Goal: Information Seeking & Learning: Learn about a topic

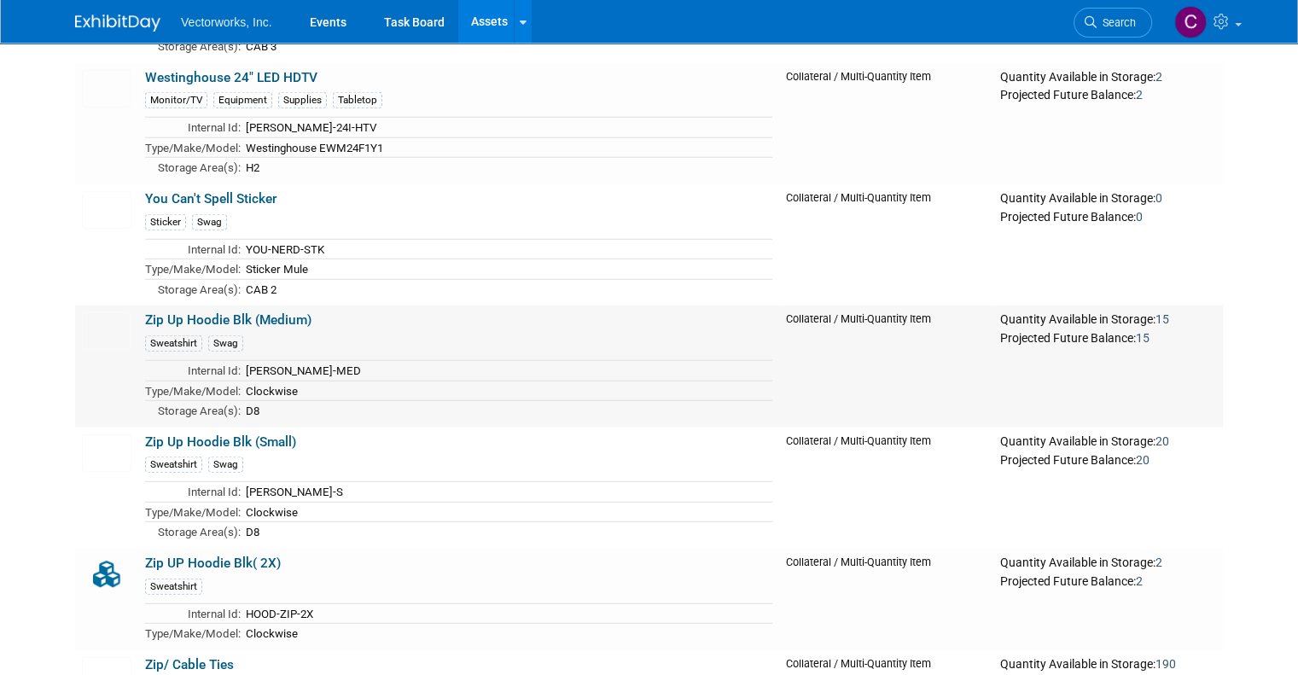
scroll to position [24000, 0]
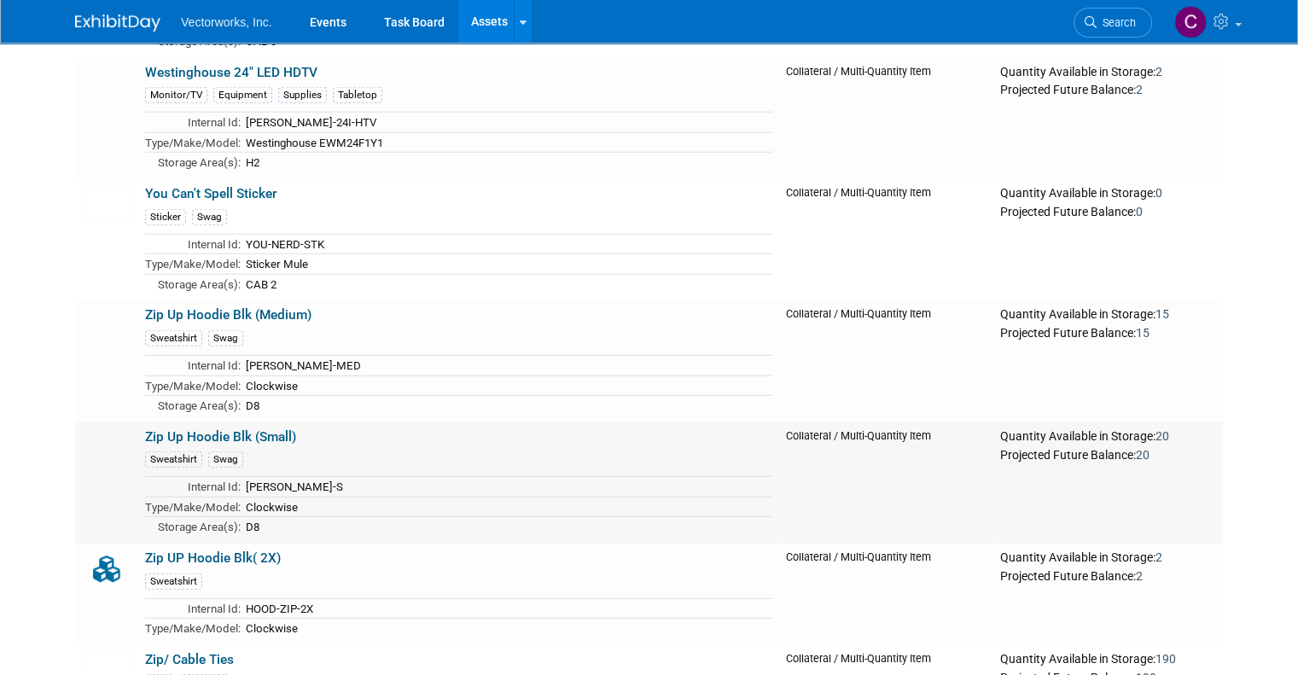
drag, startPoint x: 287, startPoint y: 308, endPoint x: 131, endPoint y: 308, distance: 156.2
click at [138, 422] on td "Zip Up Hoodie Blk (Small) Sweatshirt Swag Internal Id: HOOD-ZIU-S Type/Make/Mod…" at bounding box center [458, 482] width 641 height 121
copy link "Zip Up Hoodie Blk (Small)"
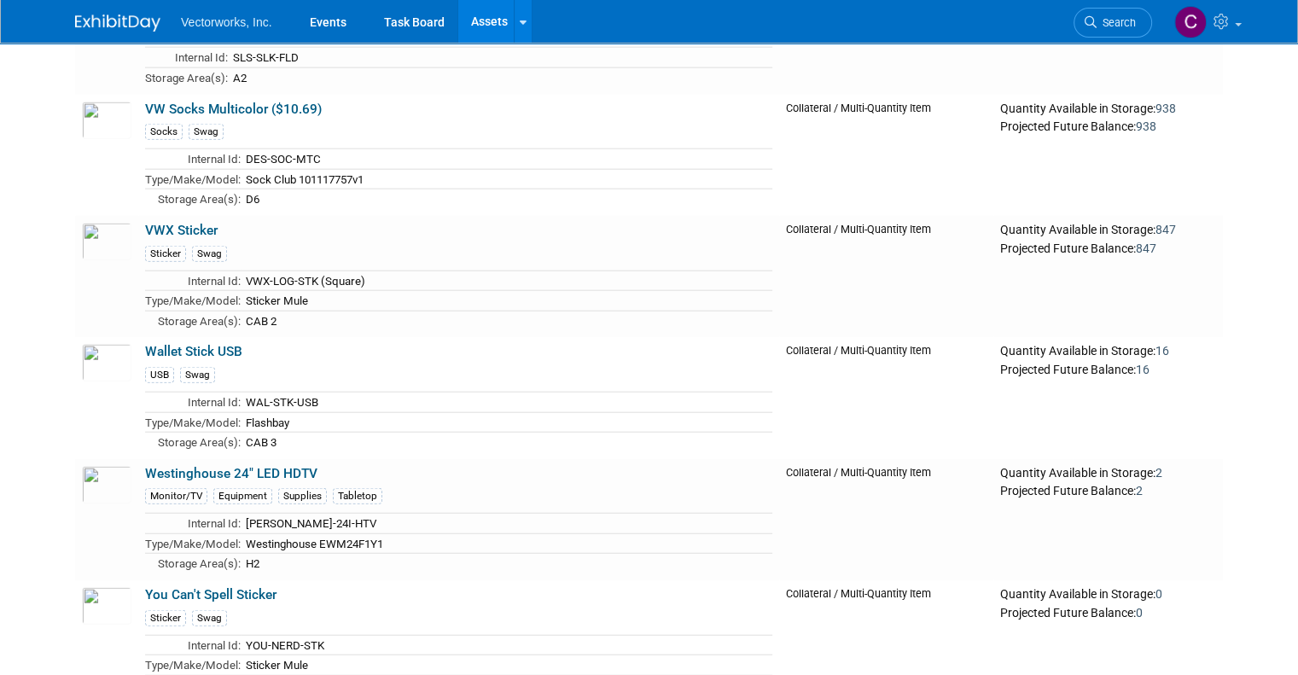
scroll to position [23968, 0]
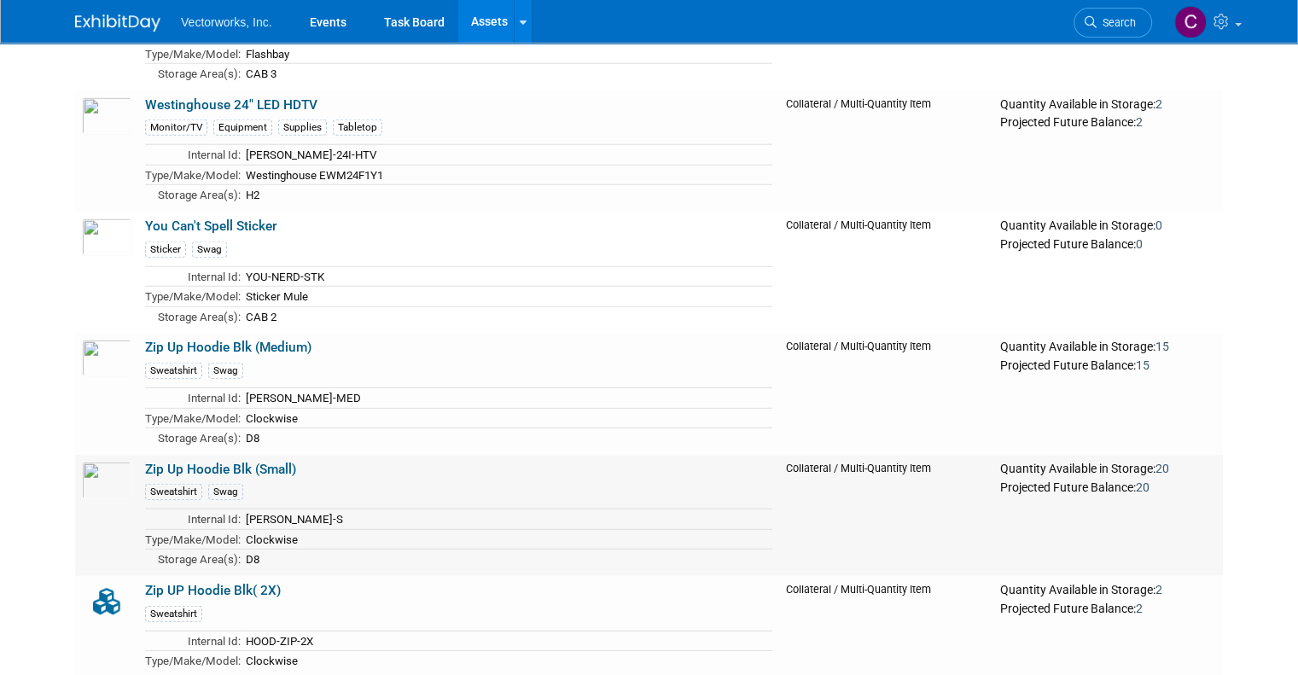
drag, startPoint x: 189, startPoint y: 340, endPoint x: 129, endPoint y: 339, distance: 60.6
click at [138, 455] on td "Zip Up Hoodie Blk (Small) Sweatshirt Swag Internal Id: HOOD-ZIU-S Type/Make/Mod…" at bounding box center [458, 515] width 641 height 121
copy link "Zip Up Hoodie Blk (Small)"
click at [82, 377] on div at bounding box center [107, 386] width 50 height 18
click at [82, 340] on img at bounding box center [107, 359] width 50 height 38
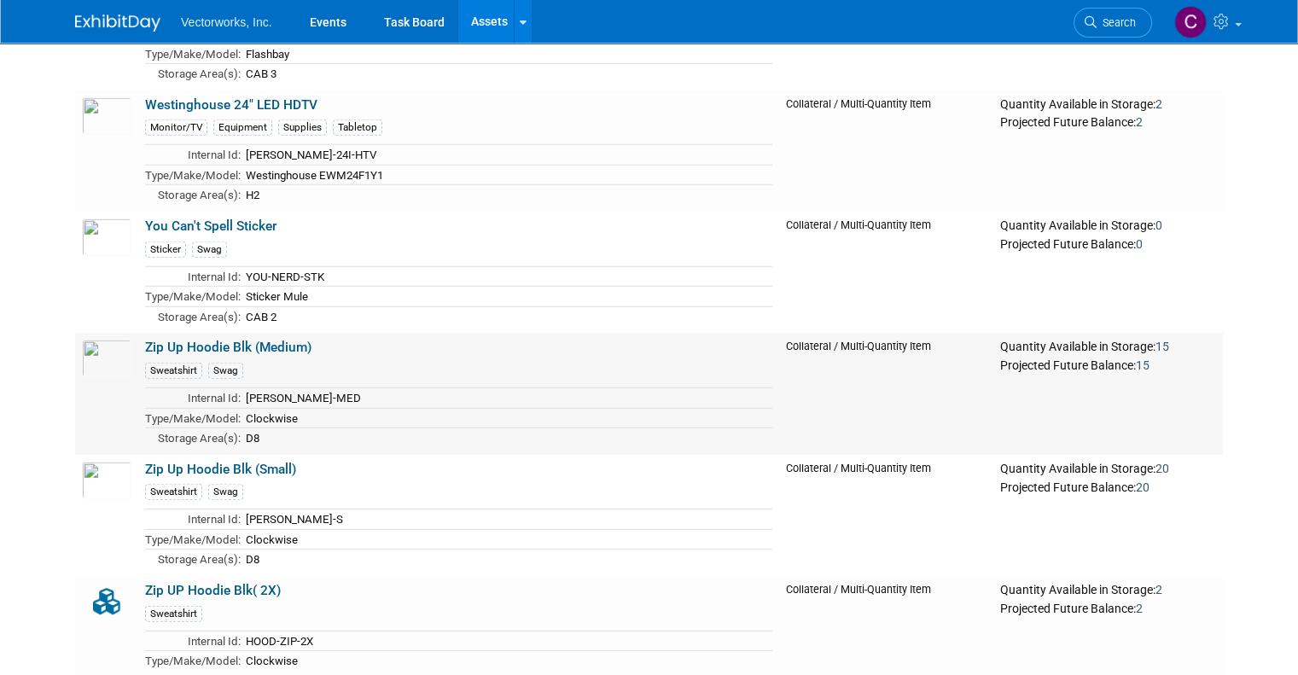
drag, startPoint x: 248, startPoint y: 217, endPoint x: 122, endPoint y: 221, distance: 125.5
click at [122, 333] on tr "Zip Up Hoodie Blk (Medium) Sweatshirt Swag Internal Id: HOOD-ZIU-MED Type/Make/…" at bounding box center [649, 393] width 1148 height 121
copy tr "Zip Up Hoodie Blk (Medium)"
click at [311, 360] on div "Sweatshirt Swag" at bounding box center [458, 369] width 627 height 19
drag, startPoint x: 125, startPoint y: 220, endPoint x: 234, endPoint y: 217, distance: 109.3
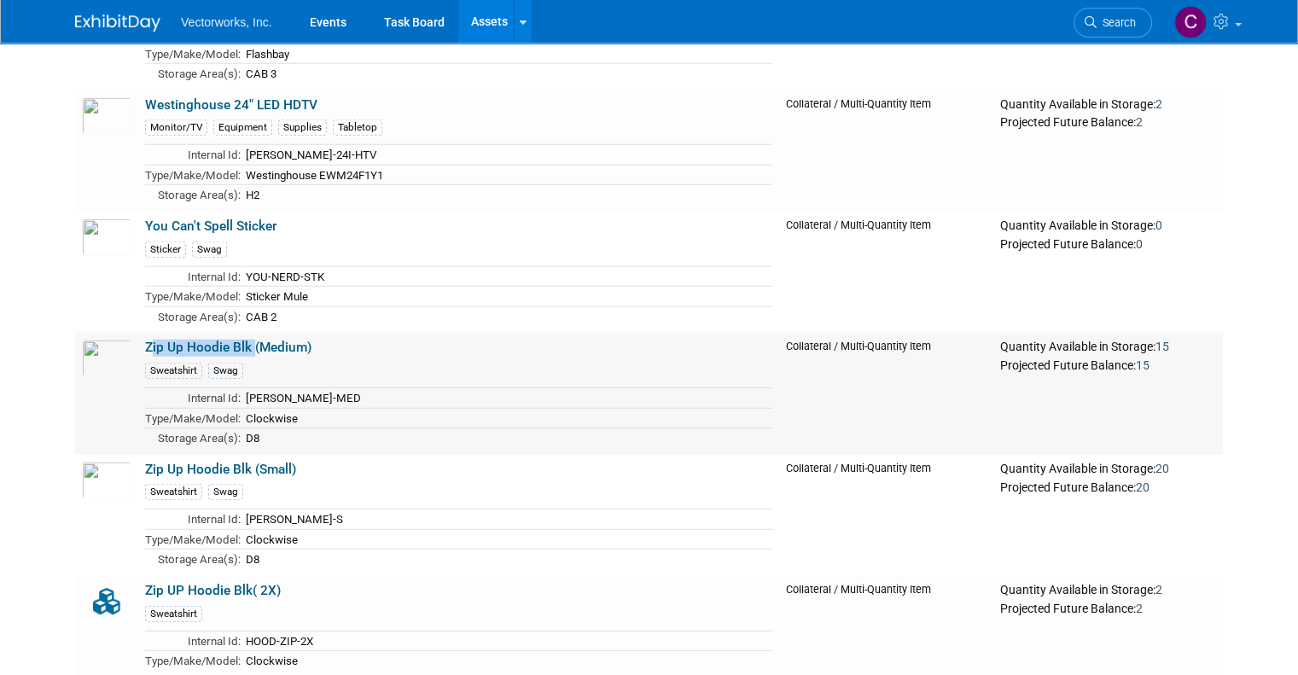
click at [234, 333] on td "Zip Up Hoodie Blk (Medium) Sweatshirt Swag Internal Id: HOOD-ZIU-MED Type/Make/…" at bounding box center [458, 393] width 641 height 121
copy link "Zip Up Hoodie Blk"
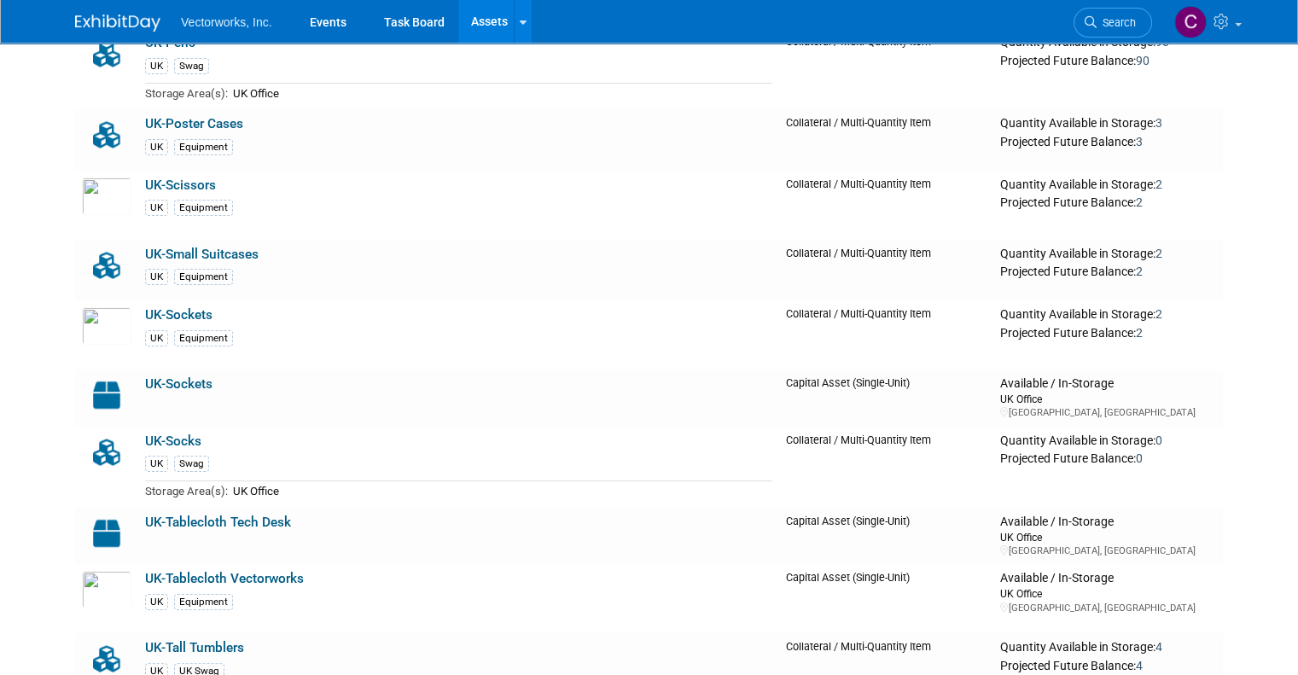
scroll to position [23244, 0]
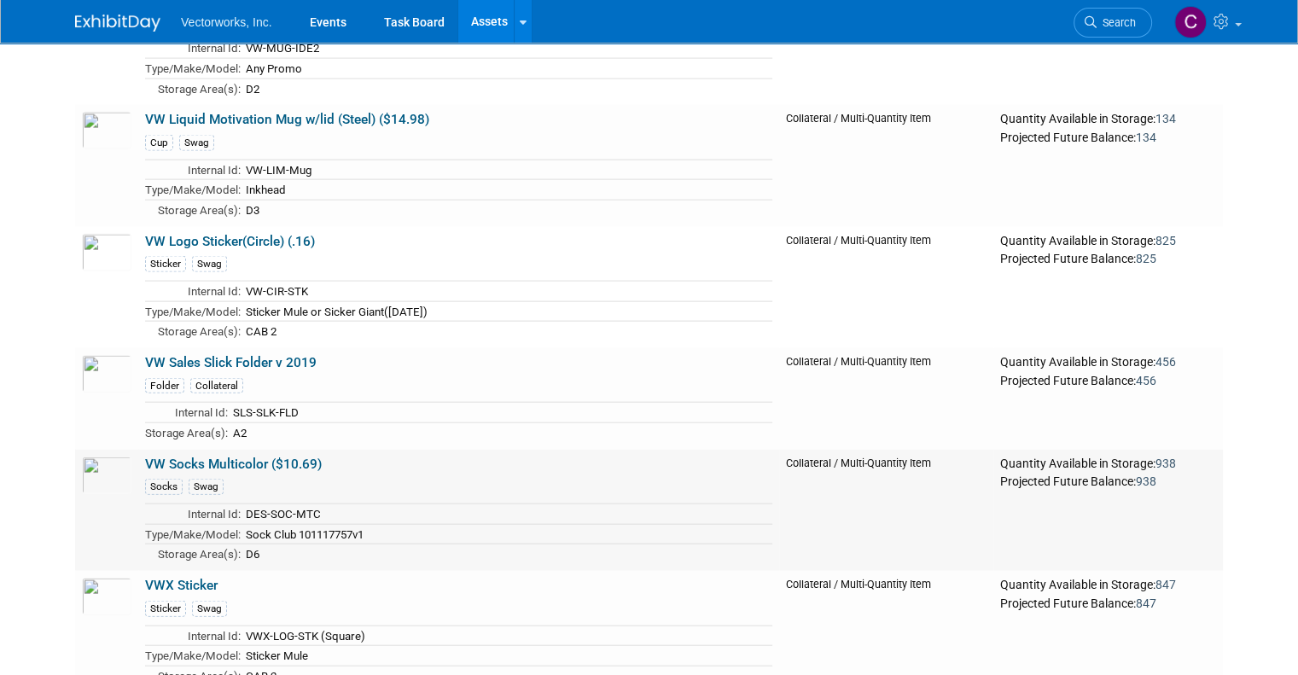
drag, startPoint x: 335, startPoint y: 337, endPoint x: 257, endPoint y: 344, distance: 78.8
click at [257, 450] on td "VW Socks Multicolor ($10.69) Socks Swag Internal Id: DES-SOC-MTC Type/Make/Mode…" at bounding box center [458, 510] width 641 height 121
copy link "($10.69)"
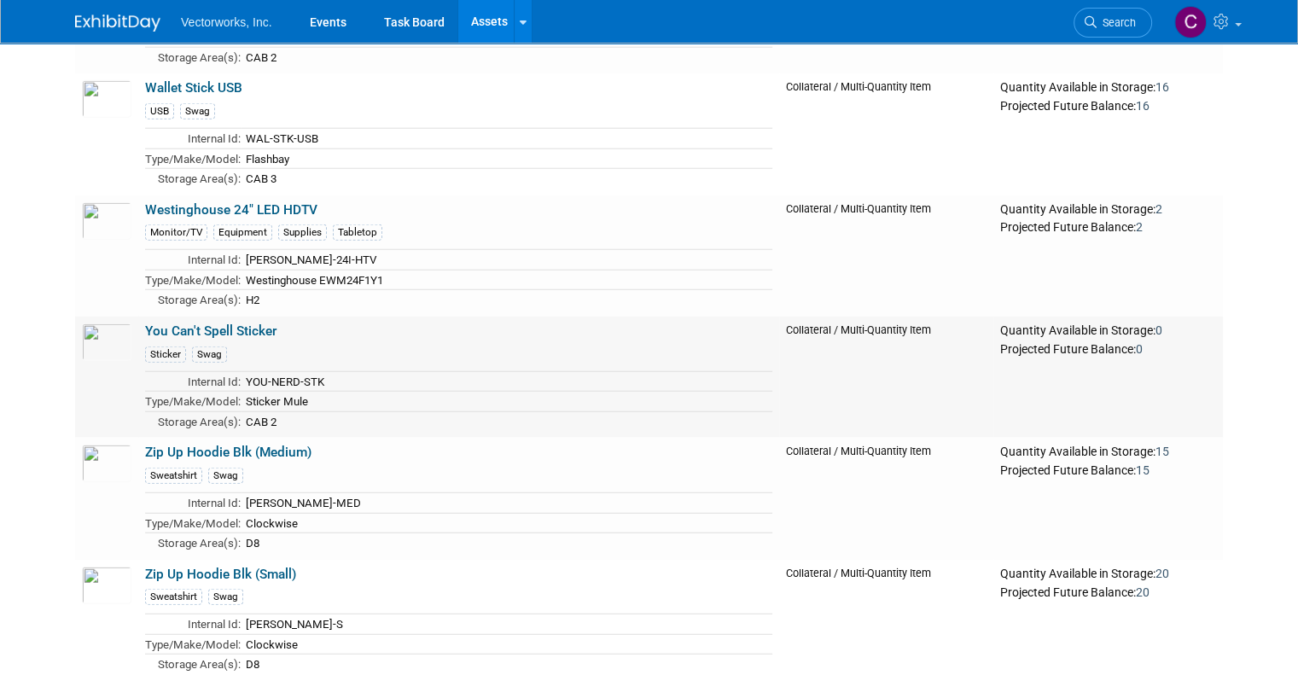
scroll to position [23886, 0]
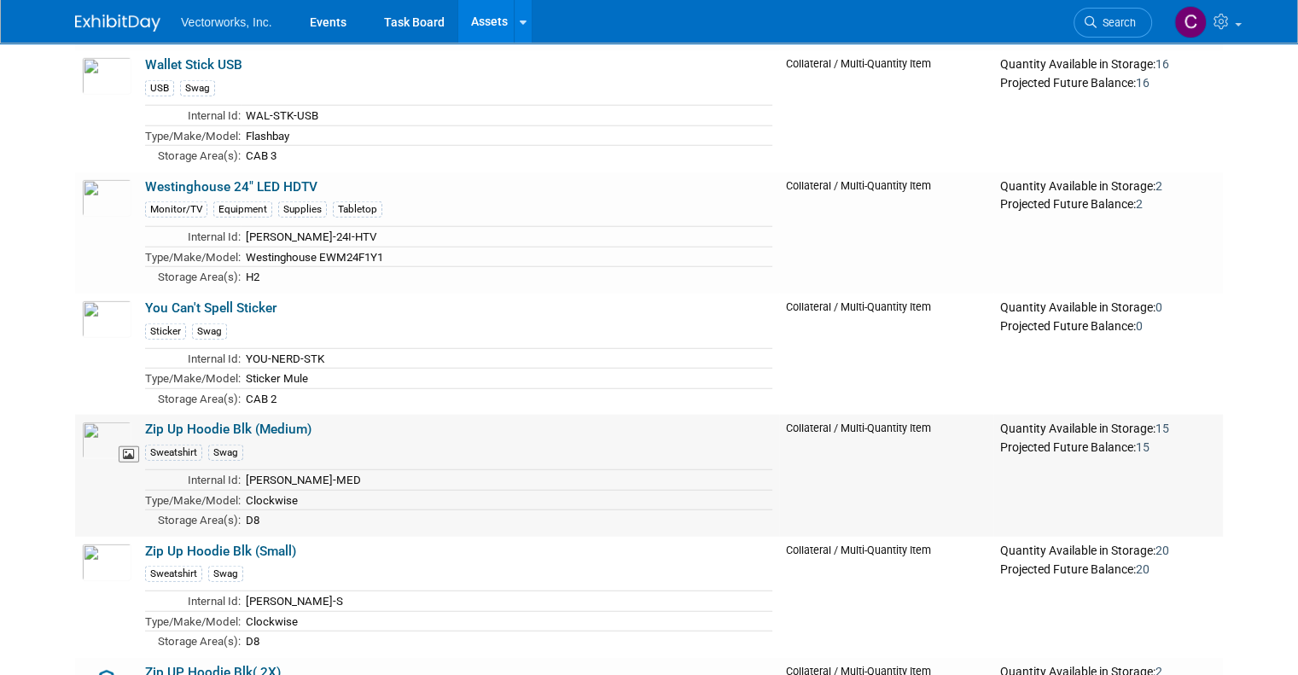
click at [90, 422] on img at bounding box center [107, 441] width 50 height 38
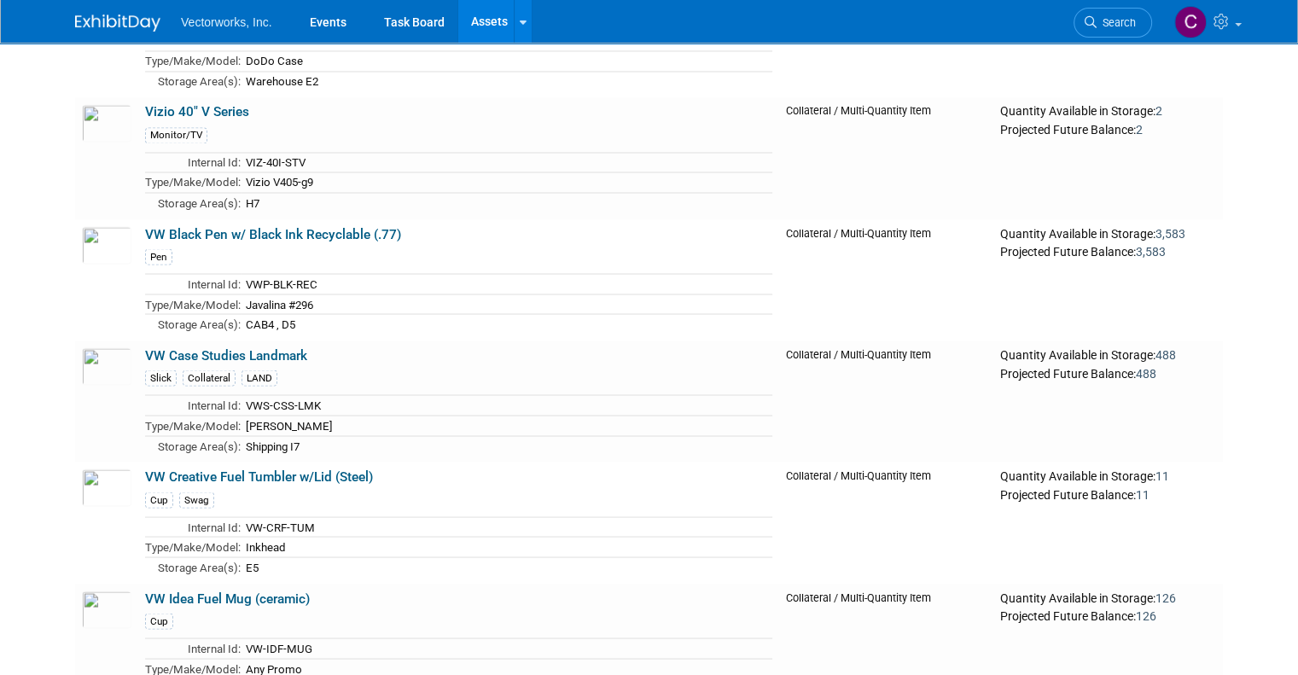
scroll to position [22522, 0]
click at [102, 591] on img at bounding box center [107, 610] width 50 height 38
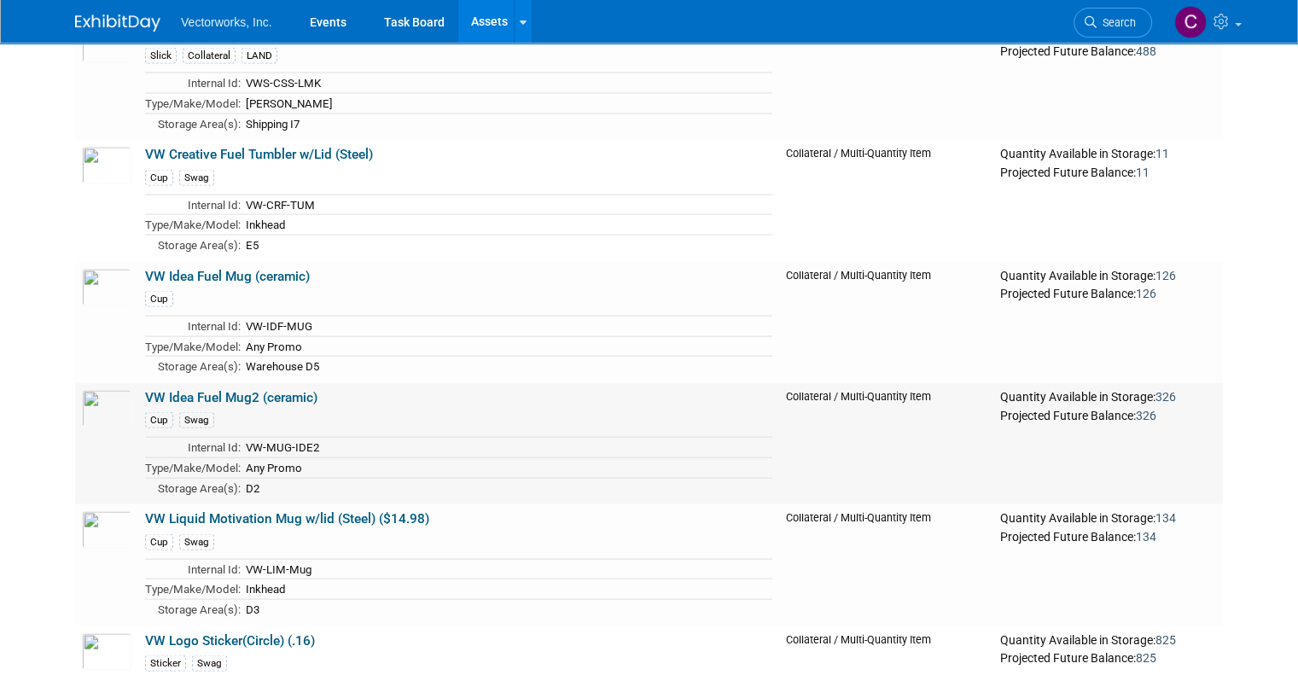
scroll to position [22859, 0]
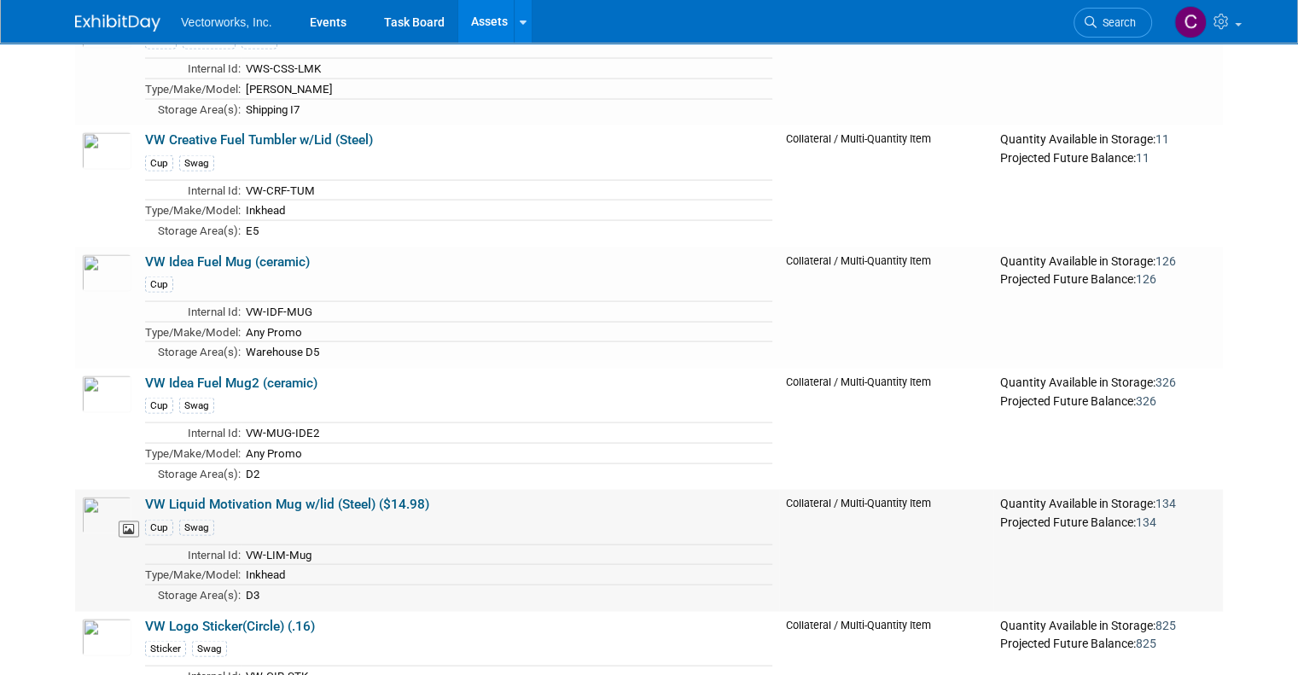
click at [97, 497] on img at bounding box center [107, 516] width 50 height 38
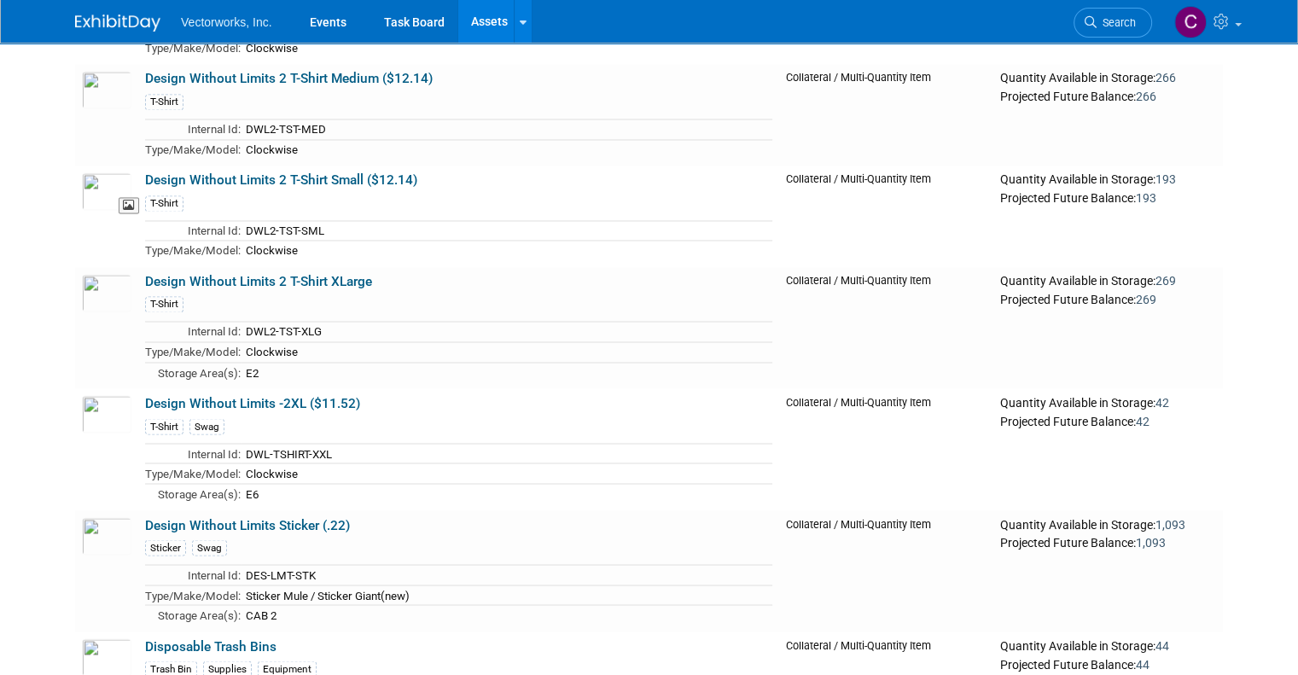
scroll to position [9449, 0]
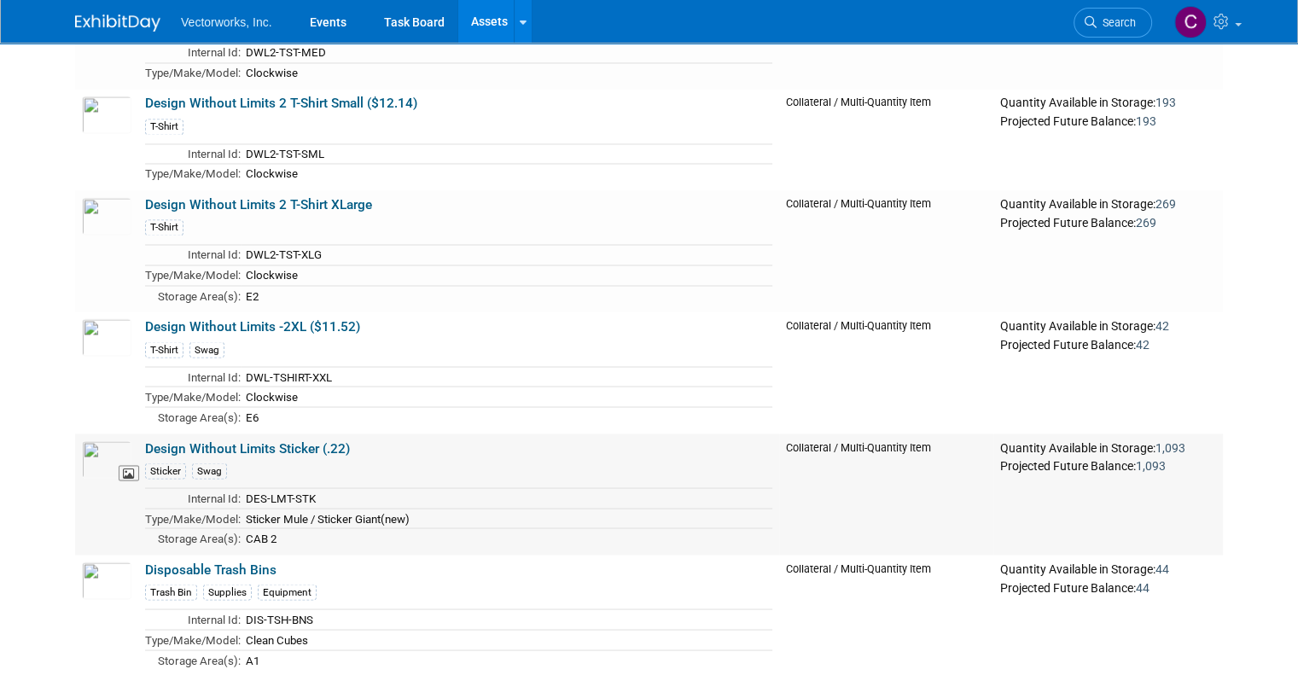
click at [96, 440] on img at bounding box center [107, 459] width 50 height 38
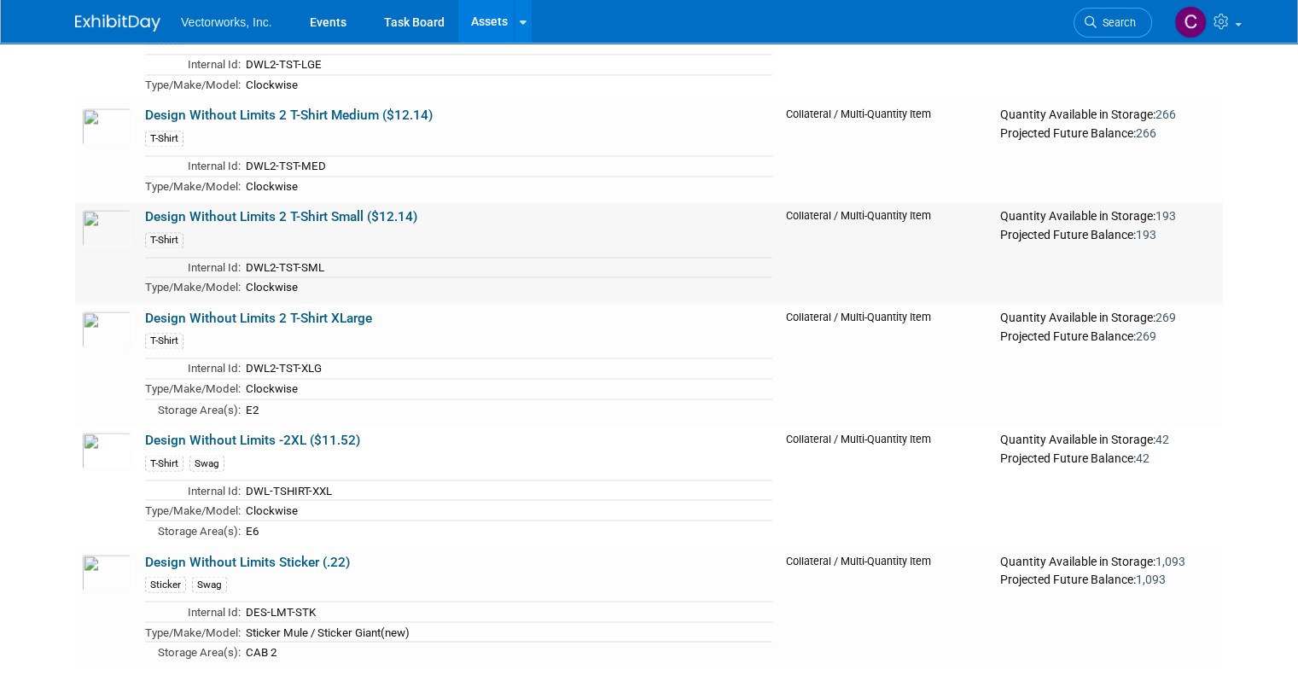
scroll to position [9119, 0]
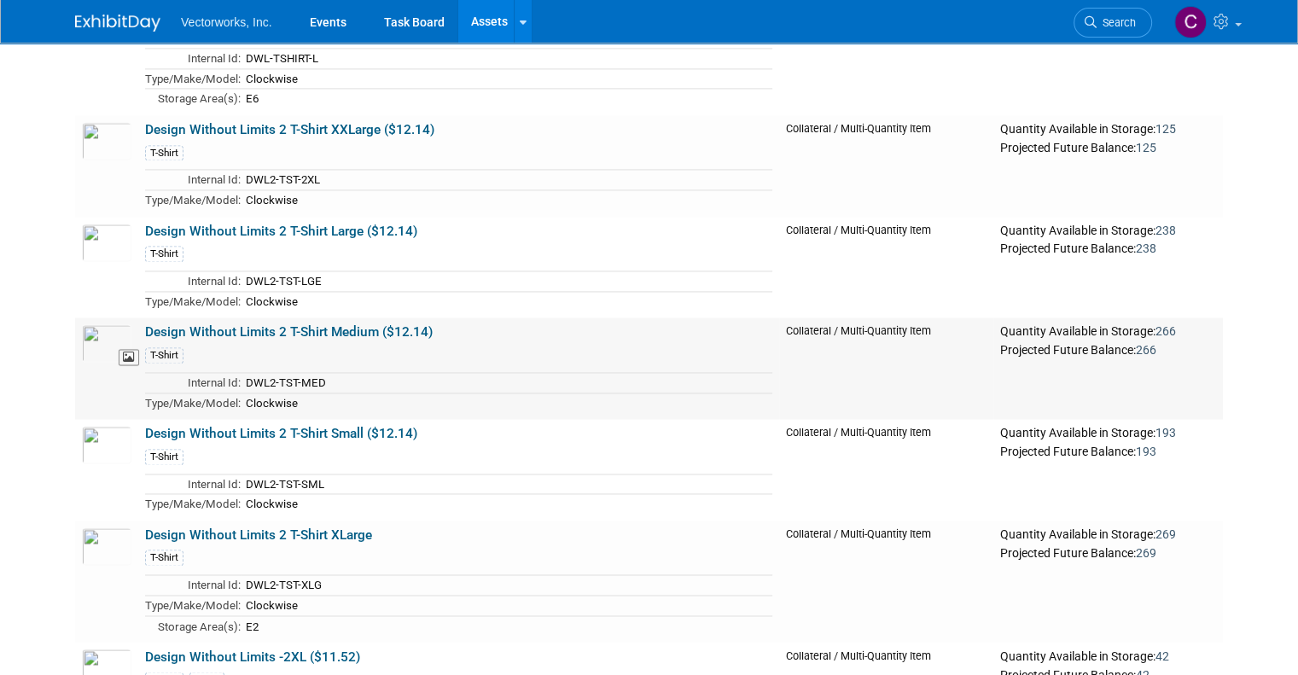
click at [84, 324] on img at bounding box center [107, 343] width 50 height 38
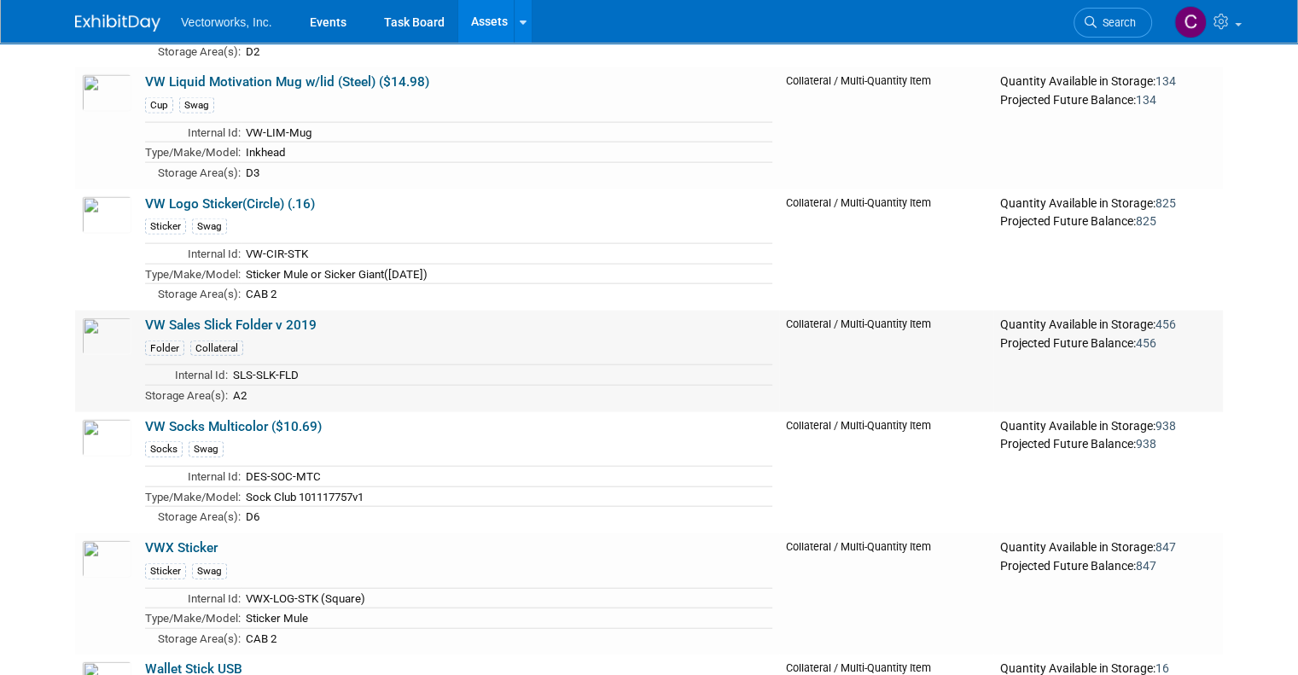
scroll to position [23339, 0]
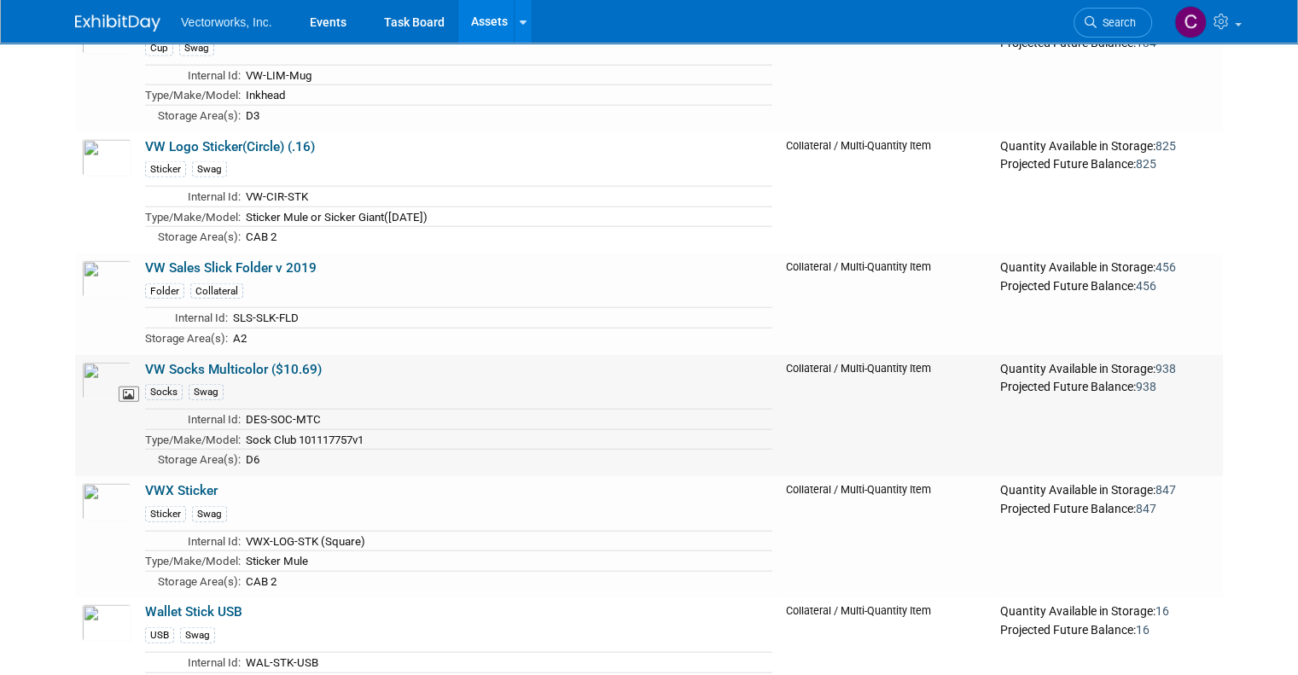
click at [82, 362] on img at bounding box center [107, 381] width 50 height 38
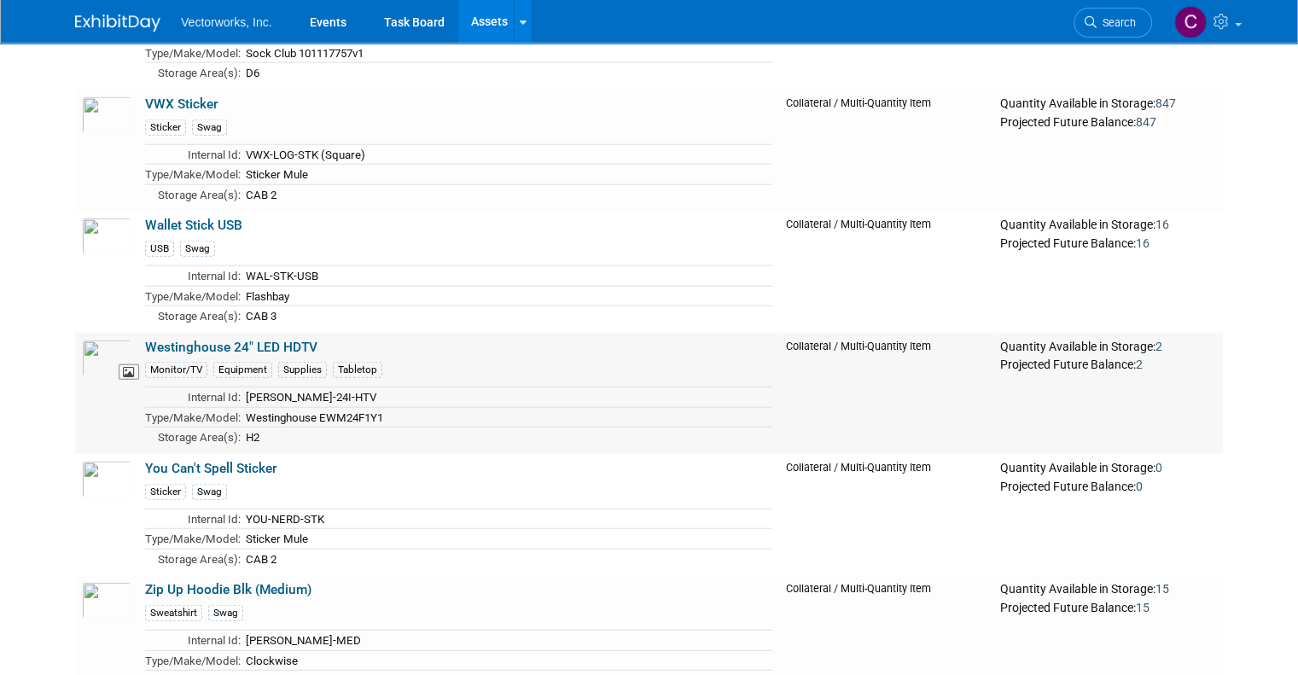
scroll to position [23728, 0]
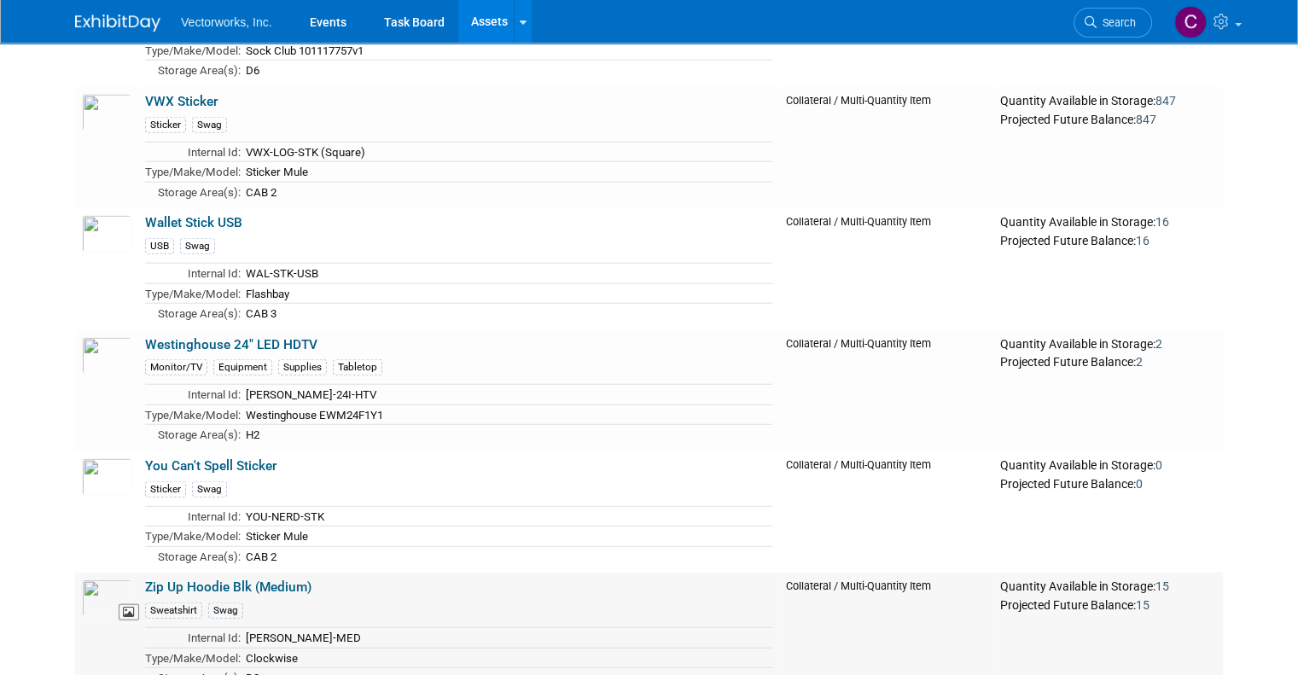
click at [91, 580] on img at bounding box center [107, 599] width 50 height 38
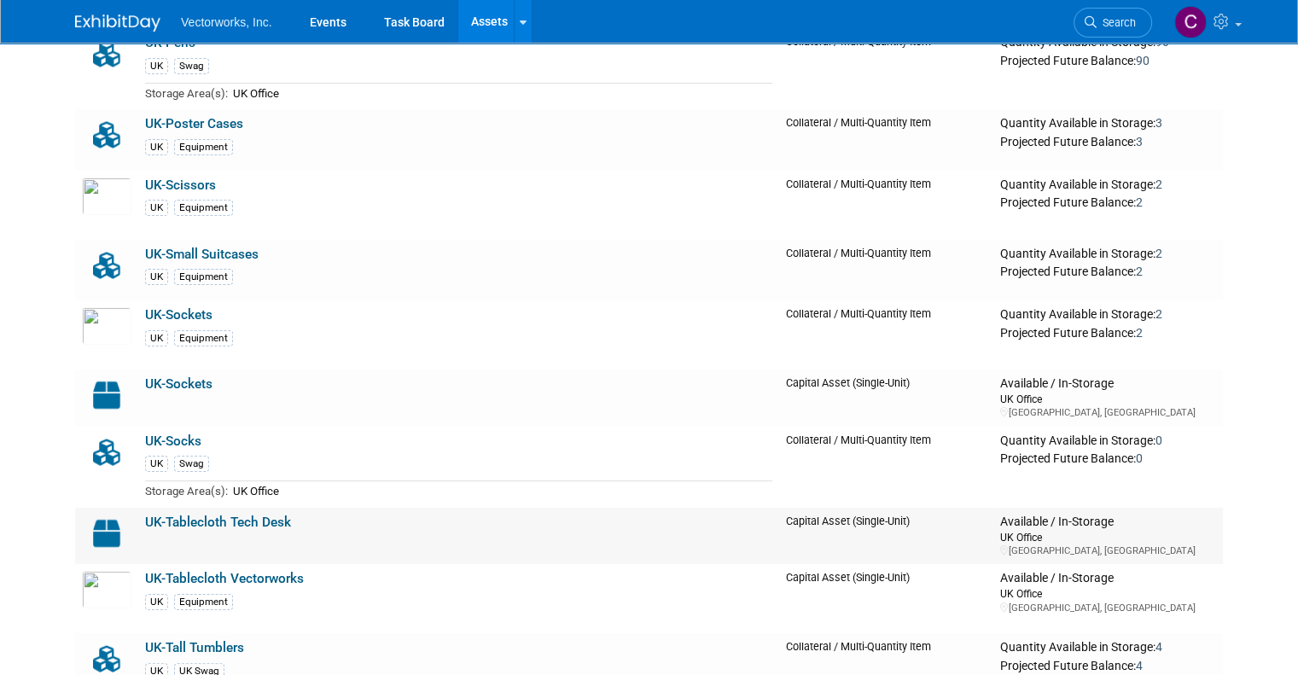
scroll to position [23244, 0]
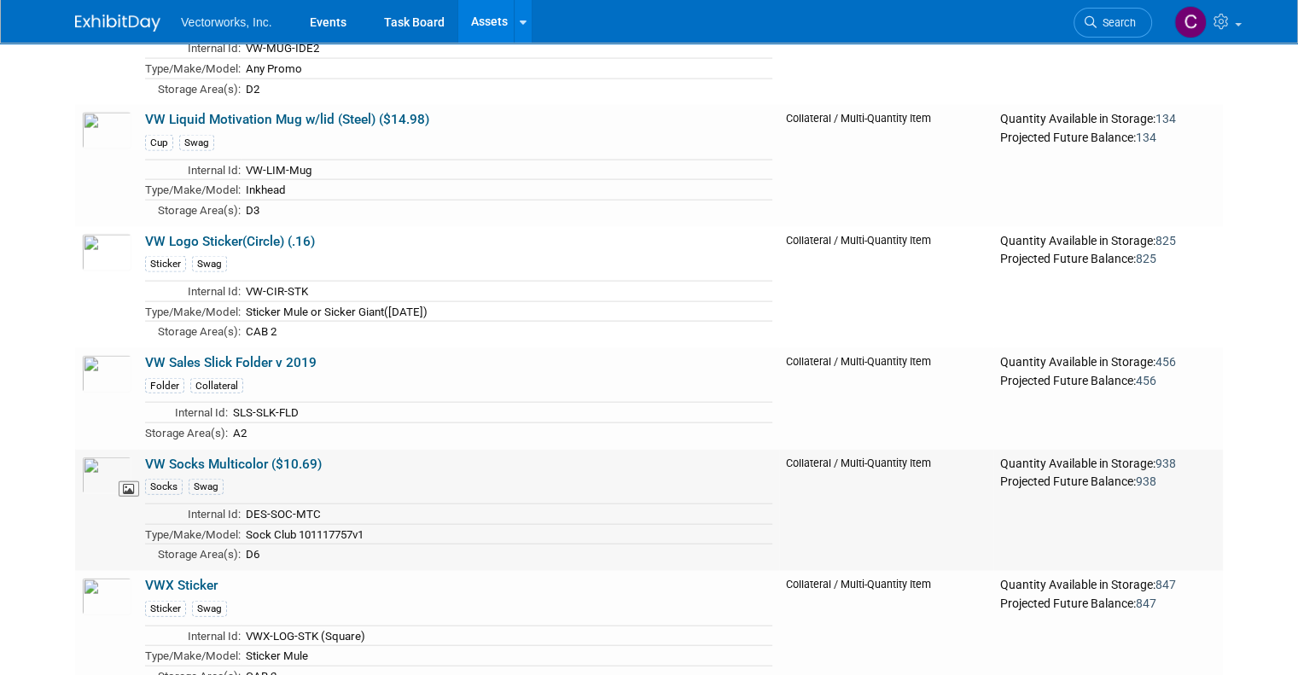
click at [90, 494] on div at bounding box center [107, 503] width 50 height 18
click at [92, 457] on img at bounding box center [107, 476] width 50 height 38
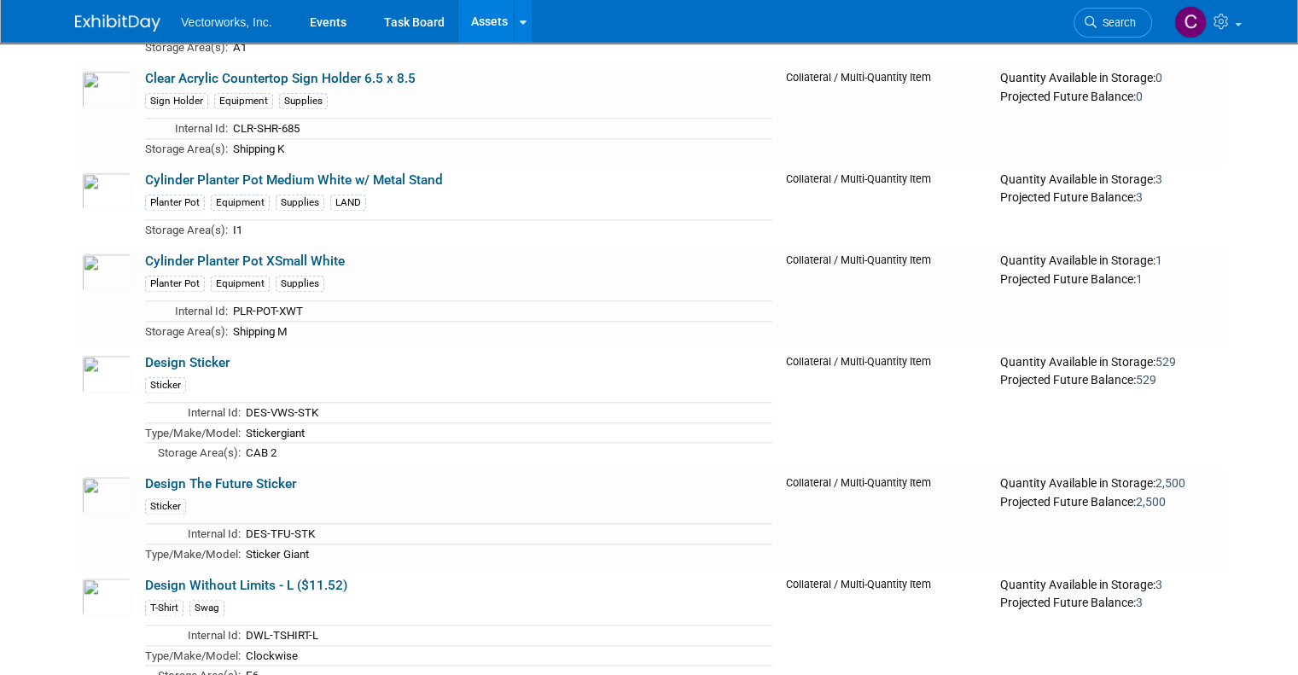
scroll to position [8972, 0]
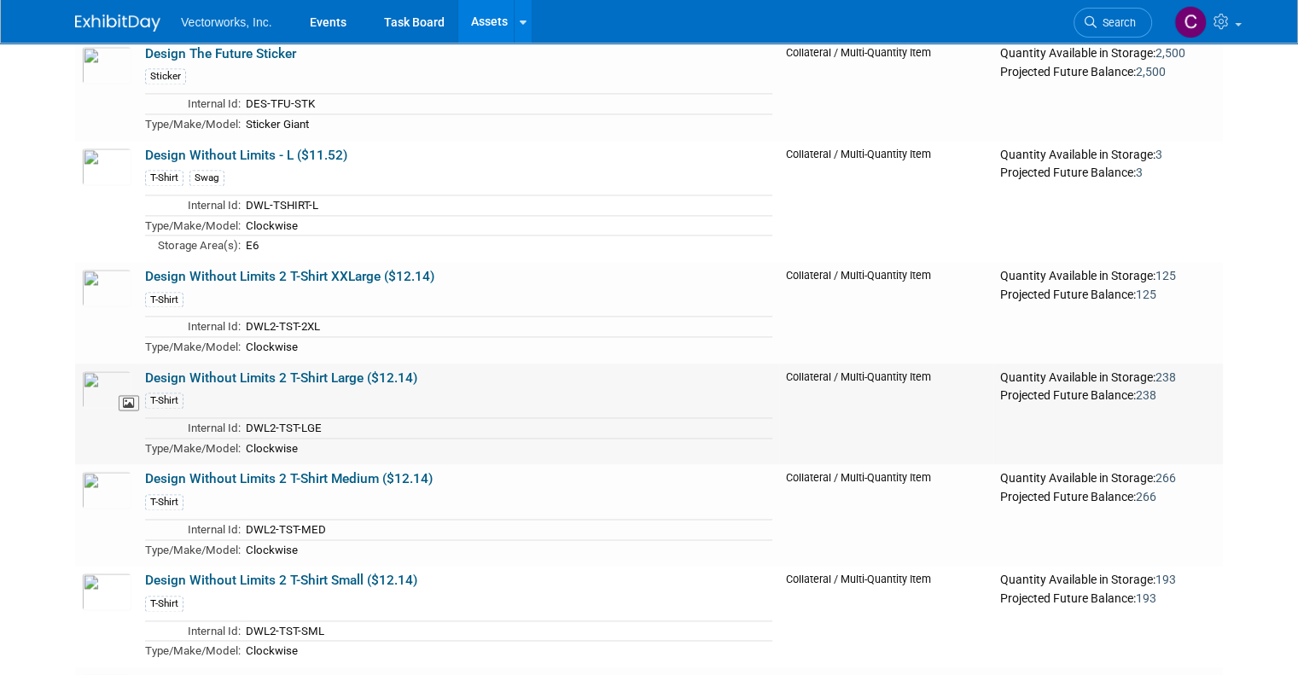
click at [88, 370] on img at bounding box center [107, 389] width 50 height 38
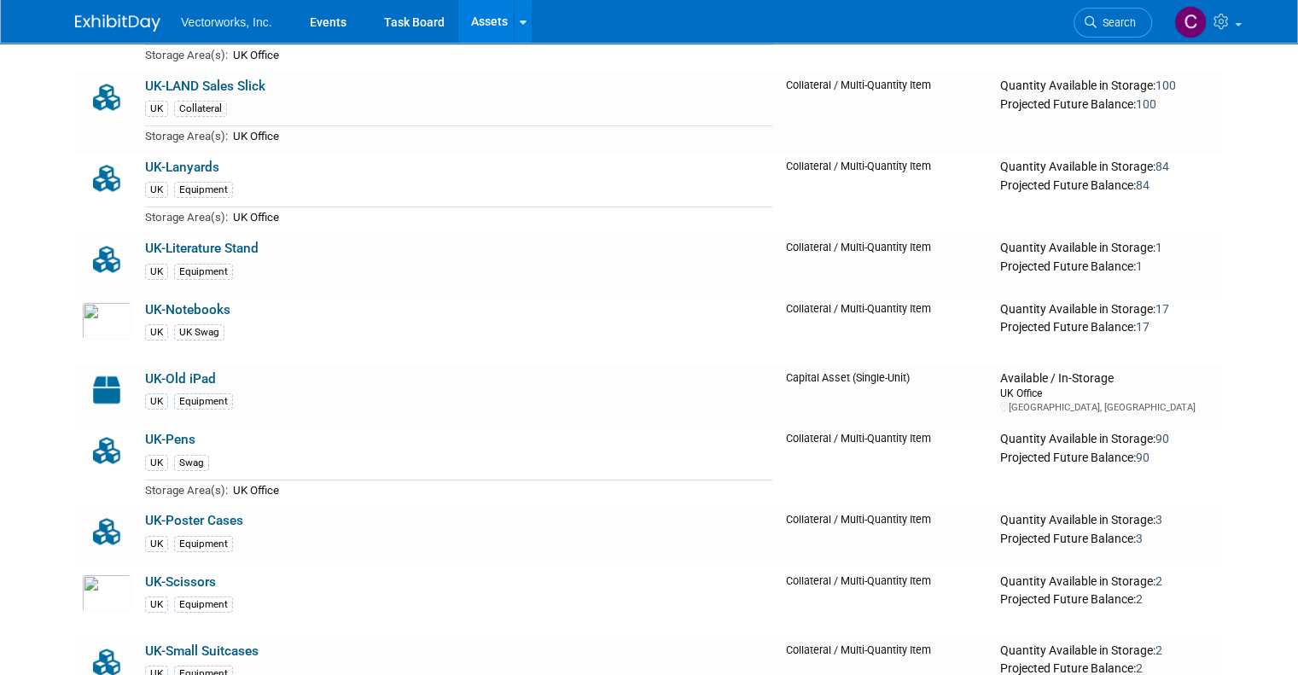
scroll to position [22299, 0]
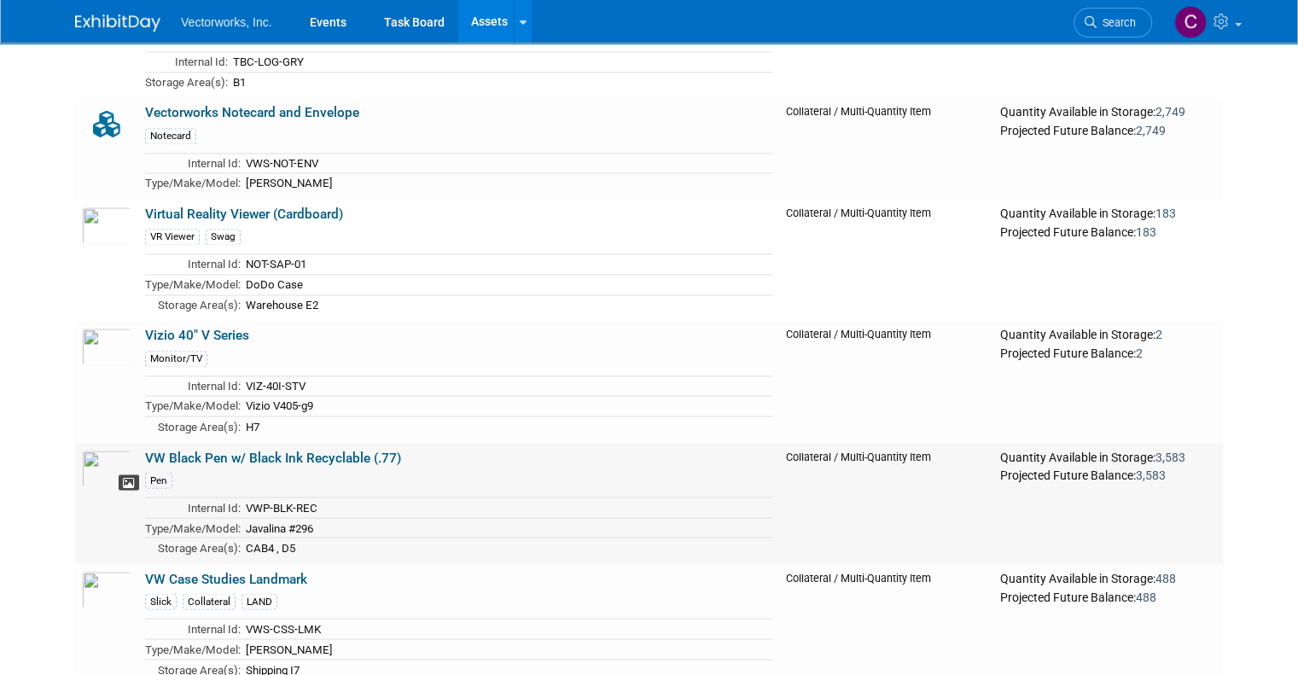
click at [119, 475] on span at bounding box center [129, 483] width 20 height 16
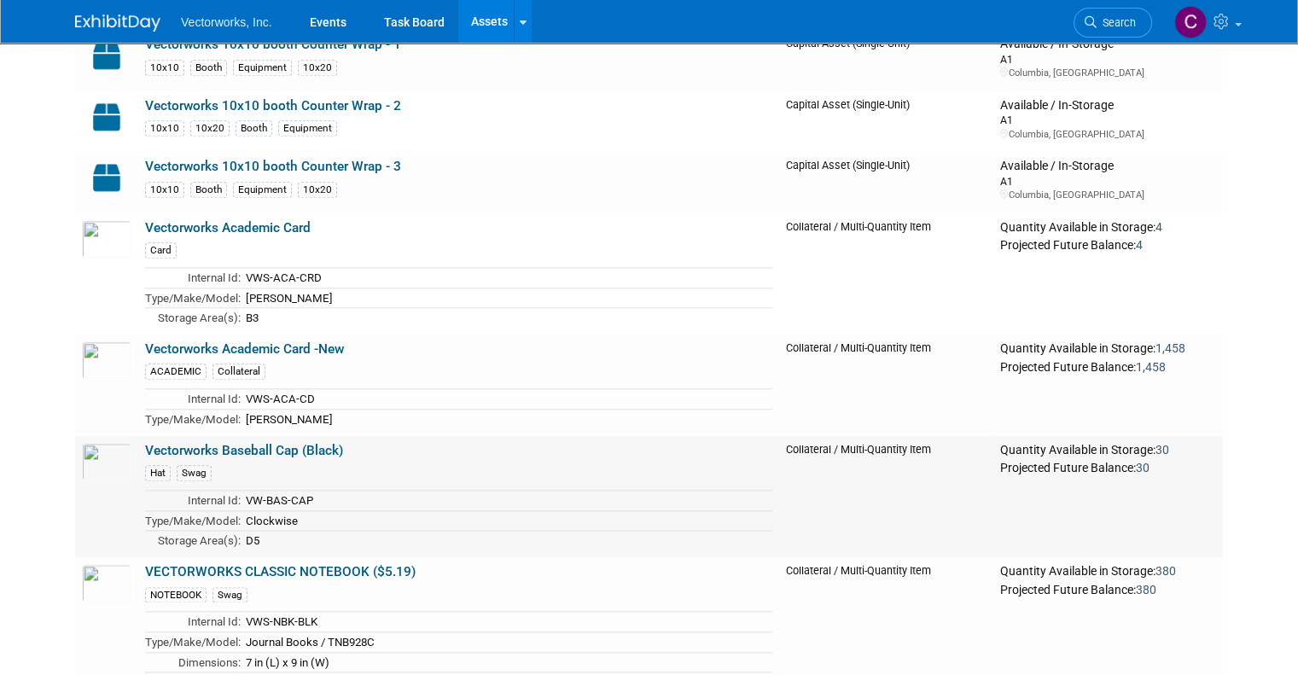
click at [300, 443] on link "Vectorworks Baseball Cap (Black)" at bounding box center [244, 450] width 198 height 15
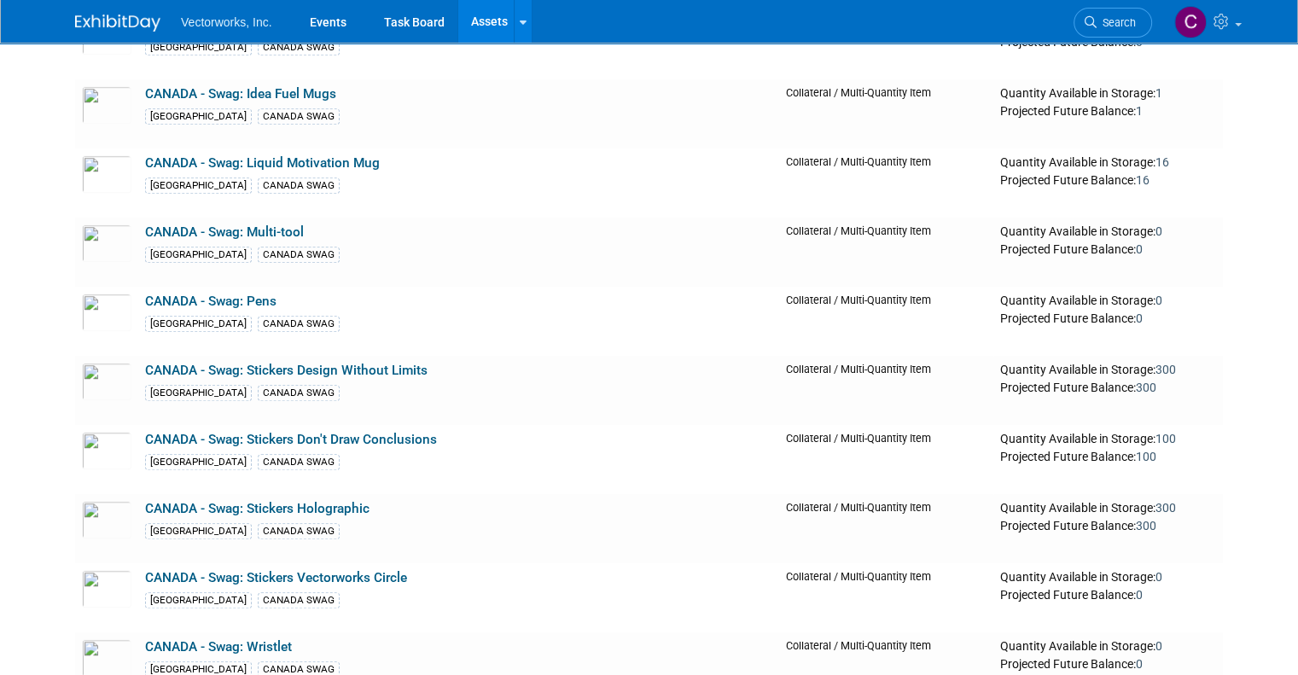
scroll to position [8530, 0]
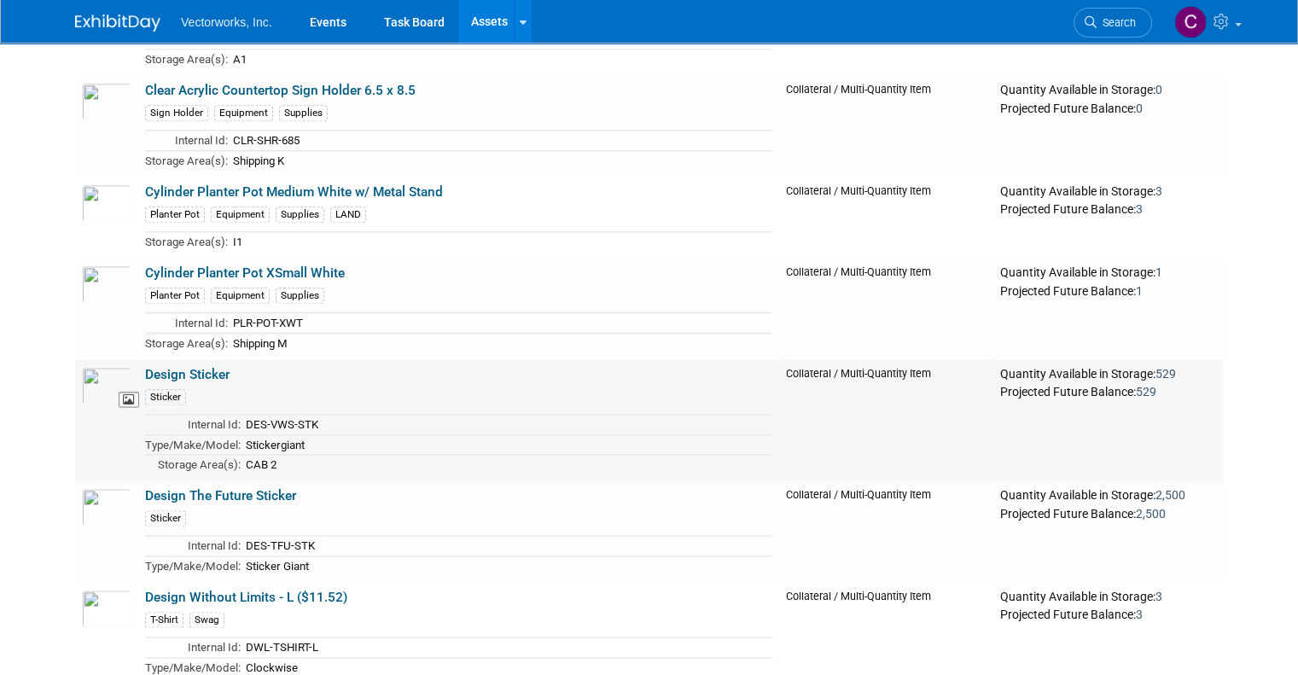
click at [114, 367] on img at bounding box center [107, 386] width 50 height 38
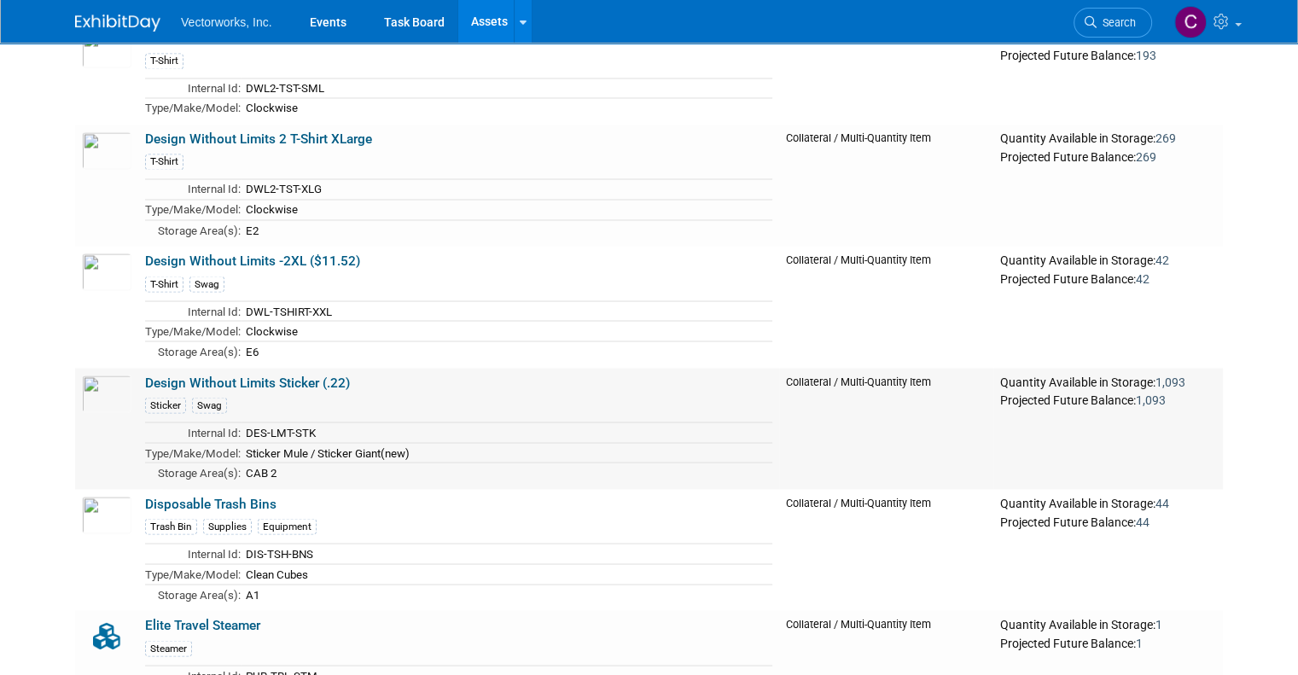
click at [294, 375] on link "Design Without Limits Sticker (.22)" at bounding box center [247, 382] width 205 height 15
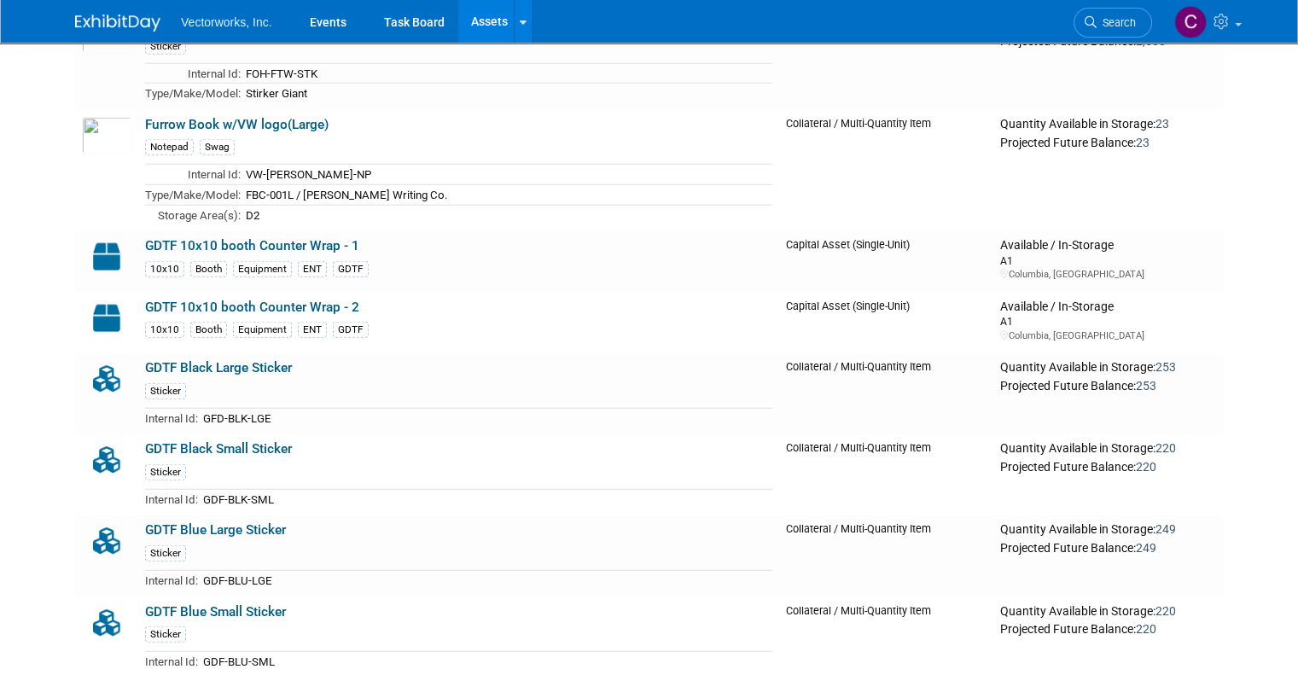
scroll to position [12213, 0]
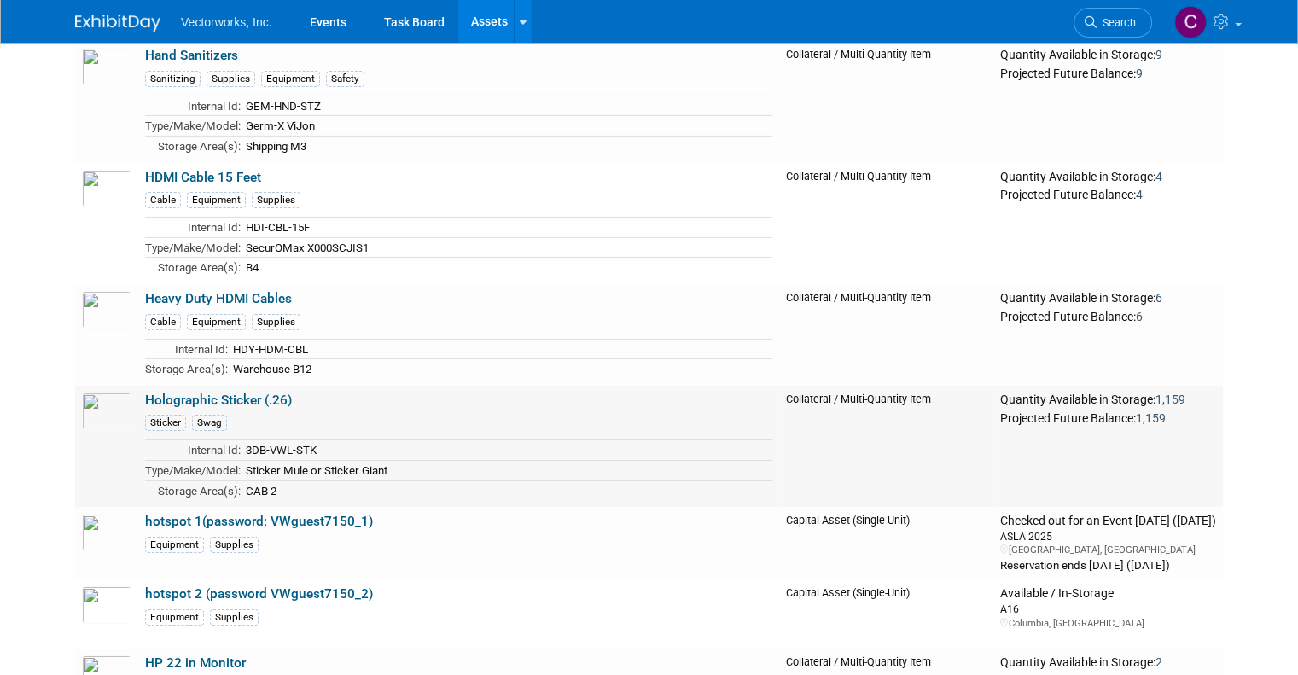
click at [209, 393] on link "Holographic Sticker (.26)" at bounding box center [218, 400] width 147 height 15
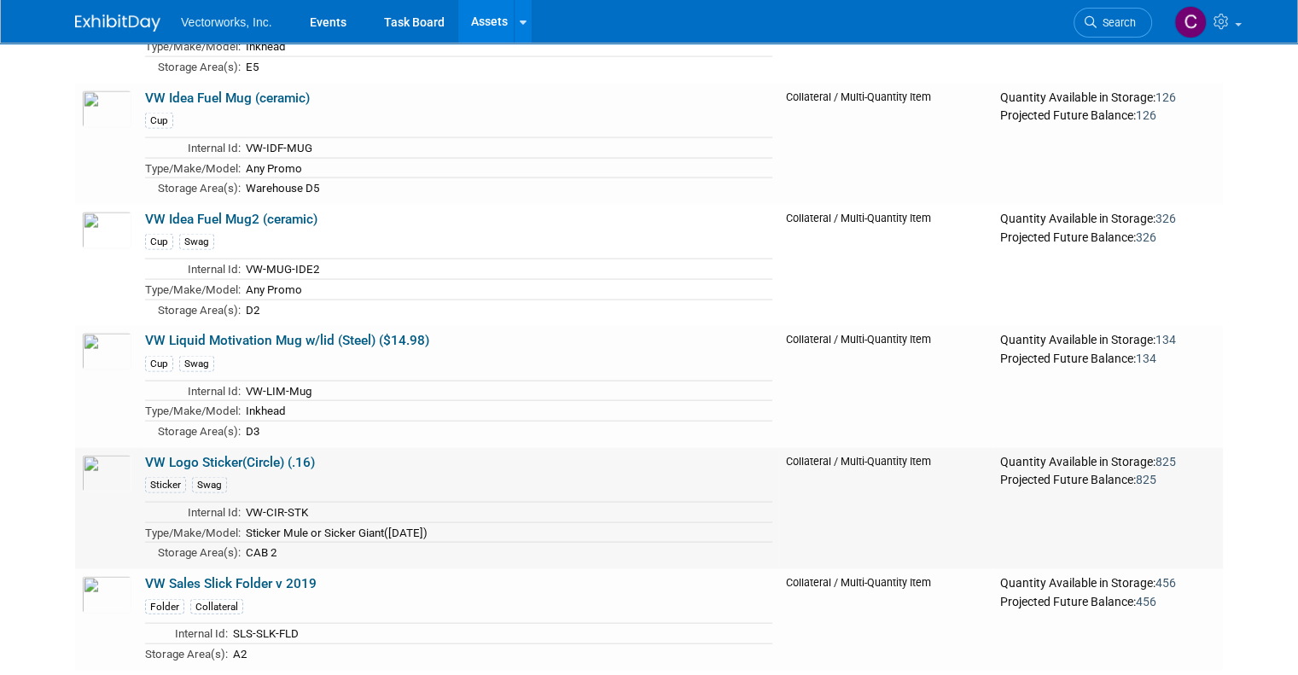
click at [242, 455] on link "VW Logo Sticker(Circle) (.16)" at bounding box center [230, 462] width 170 height 15
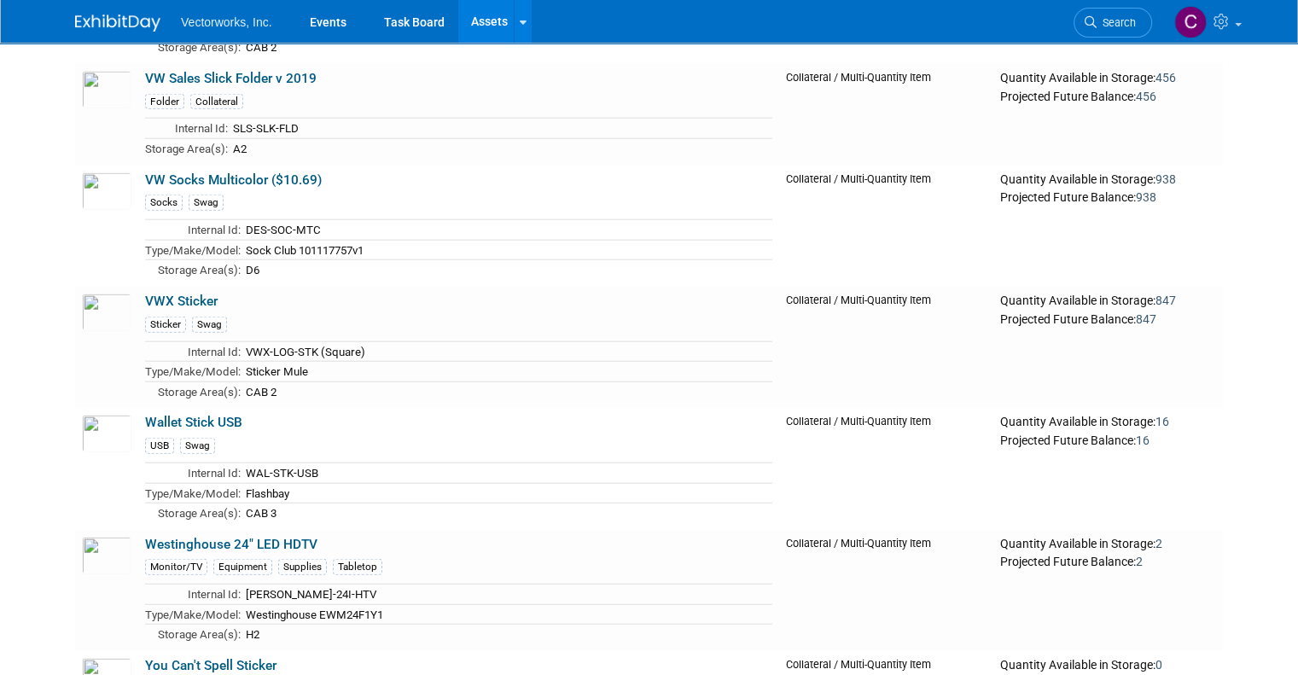
scroll to position [23528, 0]
click at [89, 294] on img at bounding box center [107, 313] width 50 height 38
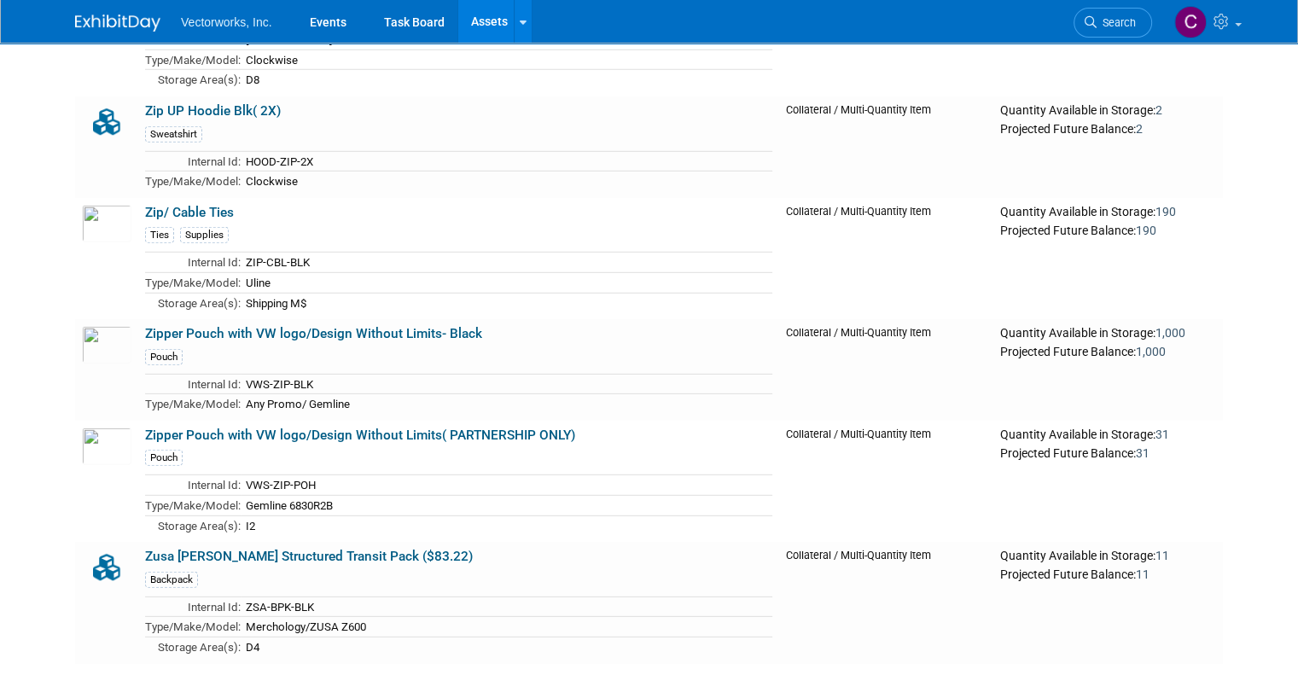
scroll to position [24501, 0]
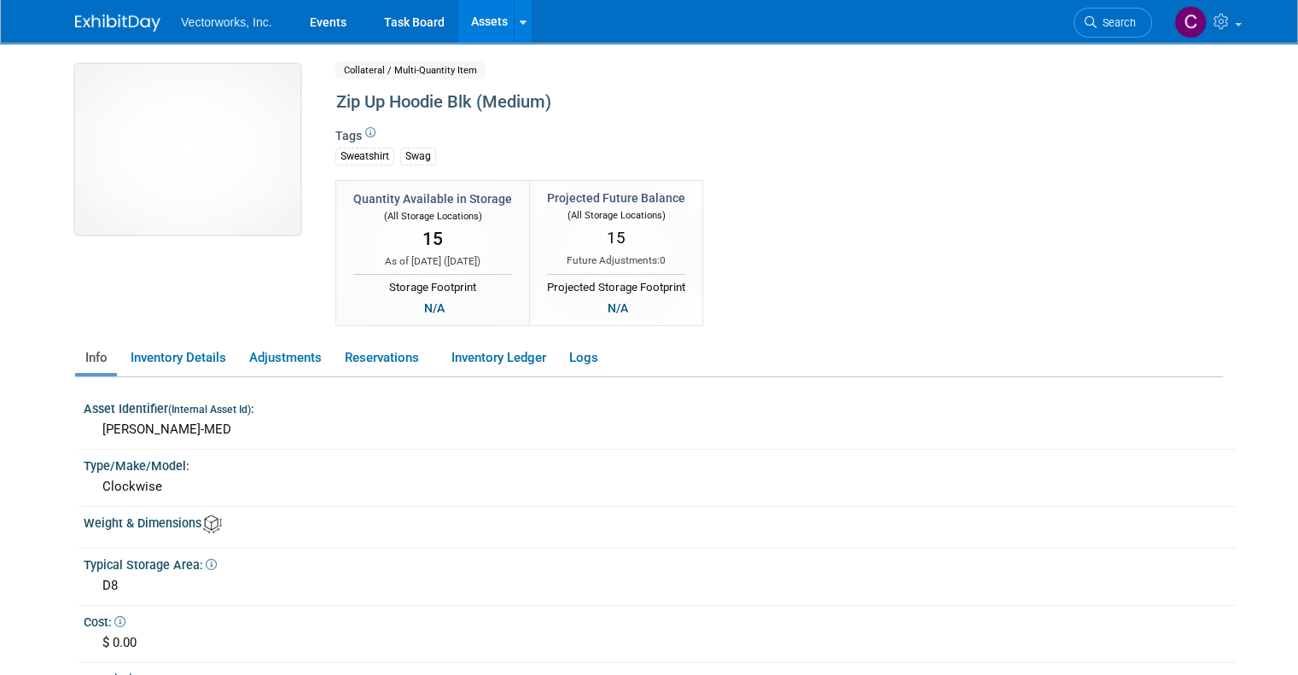
click at [187, 163] on img at bounding box center [187, 149] width 225 height 171
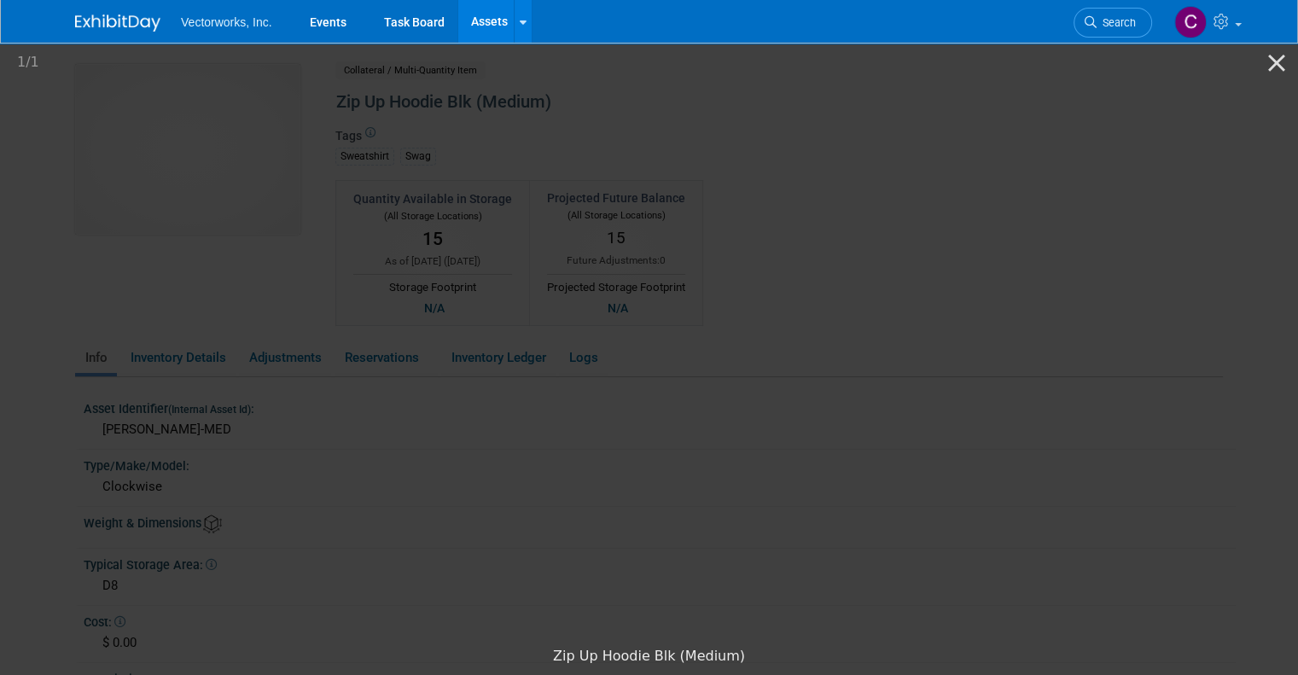
click at [430, 163] on picture at bounding box center [649, 339] width 1298 height 598
click at [1279, 54] on button "Close gallery" at bounding box center [1276, 63] width 43 height 40
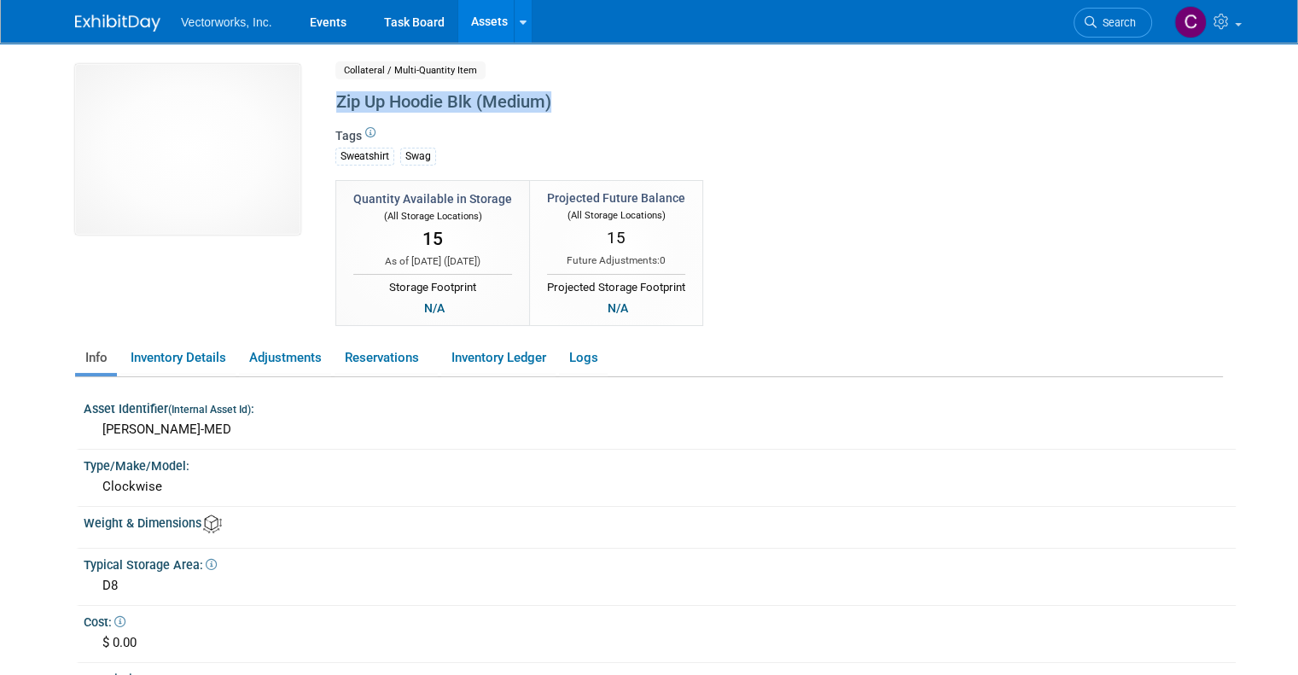
drag, startPoint x: 543, startPoint y: 114, endPoint x: 318, endPoint y: 102, distance: 224.7
click at [330, 102] on div "Zip Up Hoodie Blk (Medium)" at bounding box center [711, 102] width 762 height 31
copy div "Zip Up Hoodie Blk (Medium)"
click at [188, 351] on link "Inventory Details" at bounding box center [177, 358] width 115 height 30
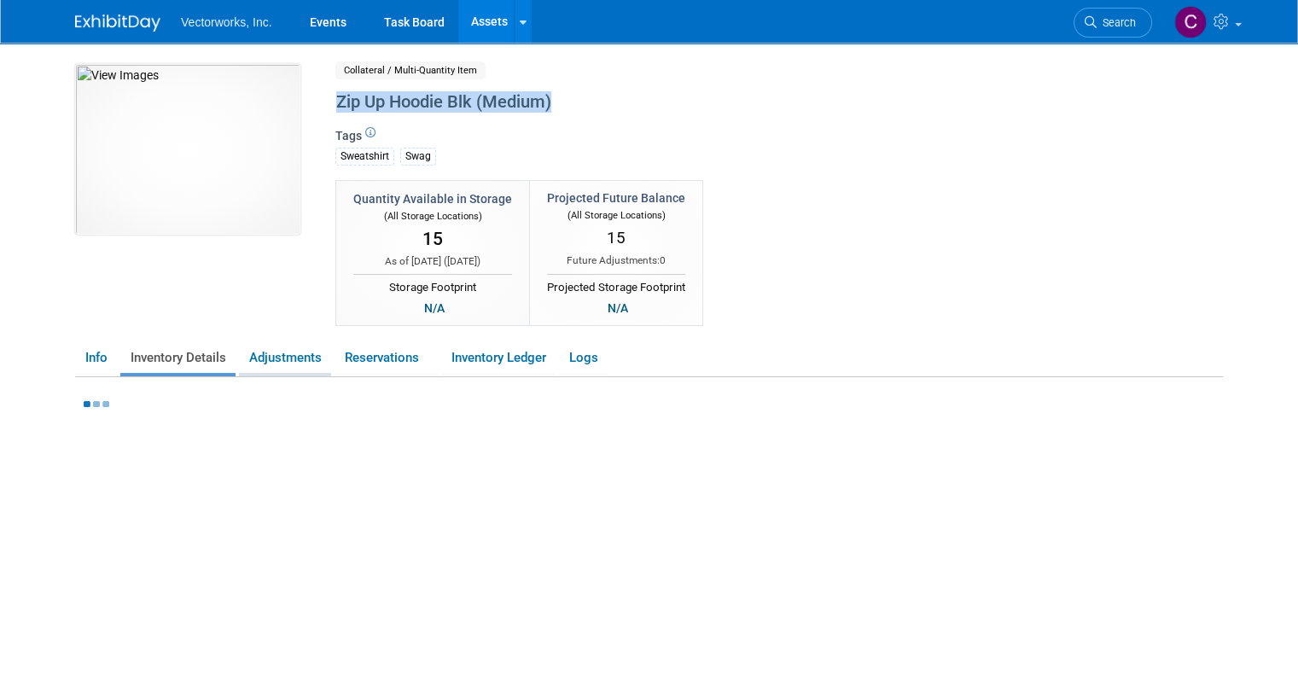
click at [280, 357] on link "Adjustments" at bounding box center [285, 358] width 92 height 30
click at [562, 357] on link "Logs" at bounding box center [583, 358] width 49 height 30
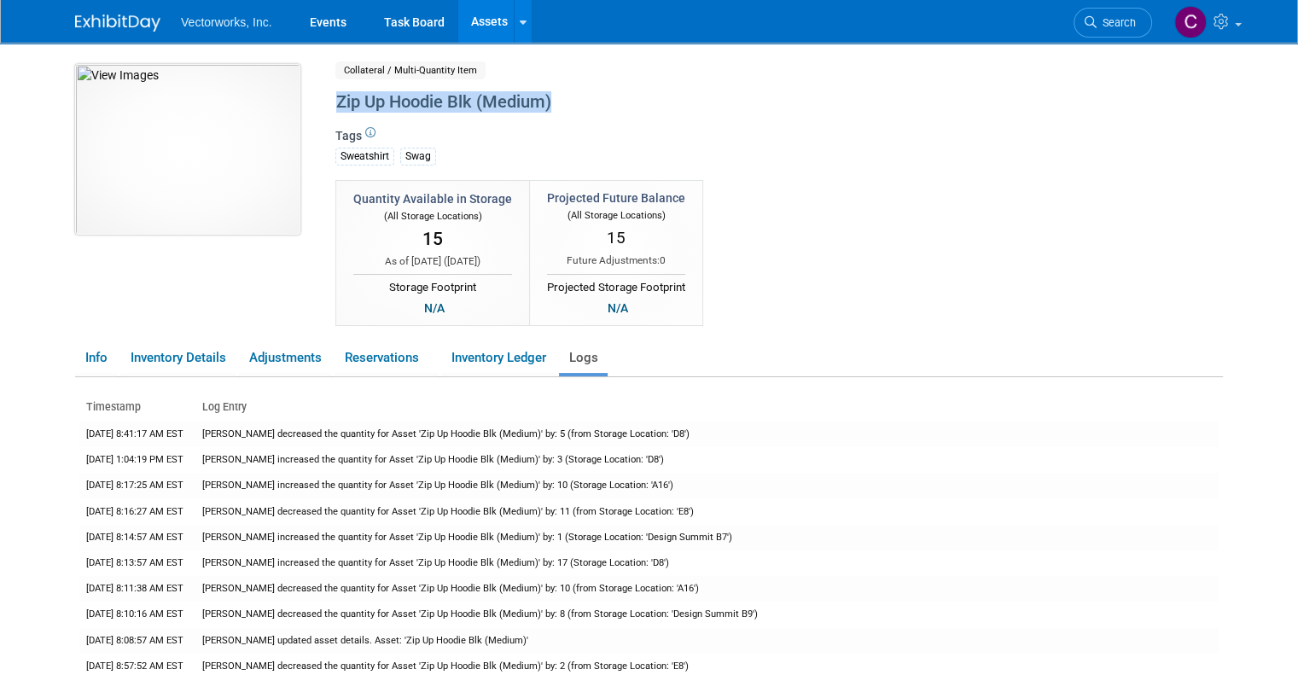
click at [190, 122] on img at bounding box center [187, 149] width 225 height 171
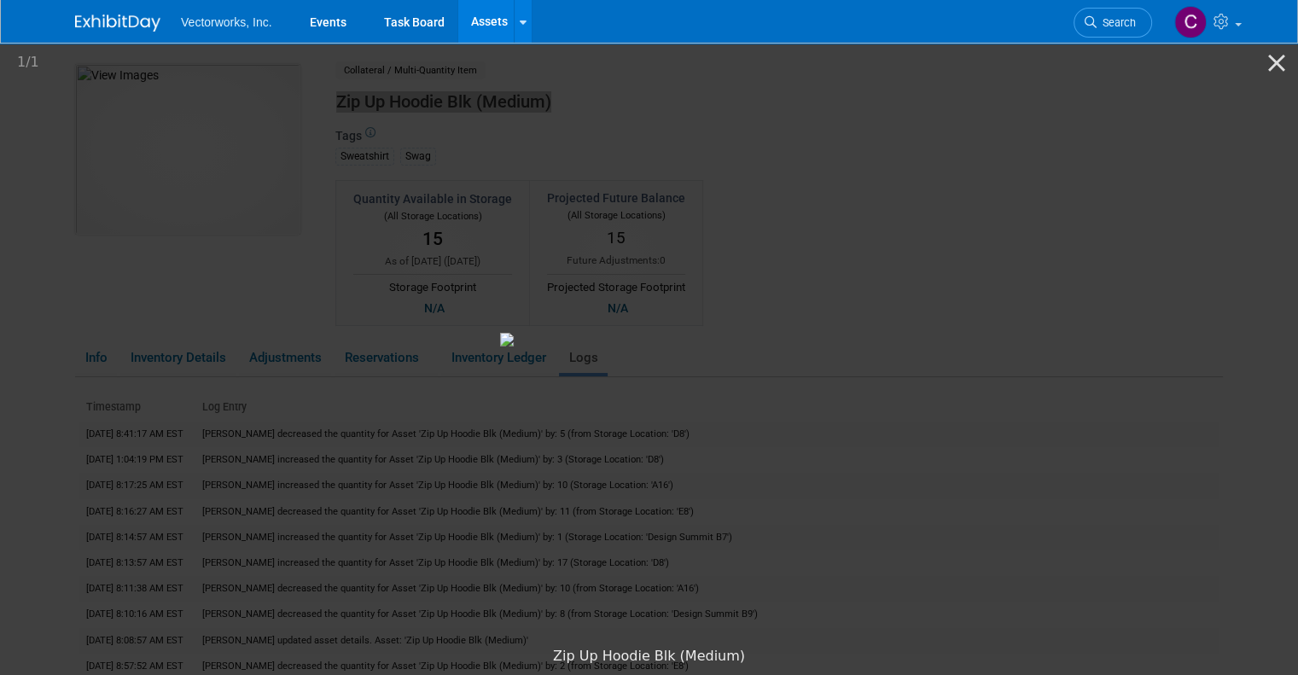
click at [930, 375] on picture at bounding box center [649, 339] width 1298 height 598
click at [665, 347] on img at bounding box center [649, 340] width 299 height 14
click at [887, 281] on picture at bounding box center [649, 339] width 1298 height 598
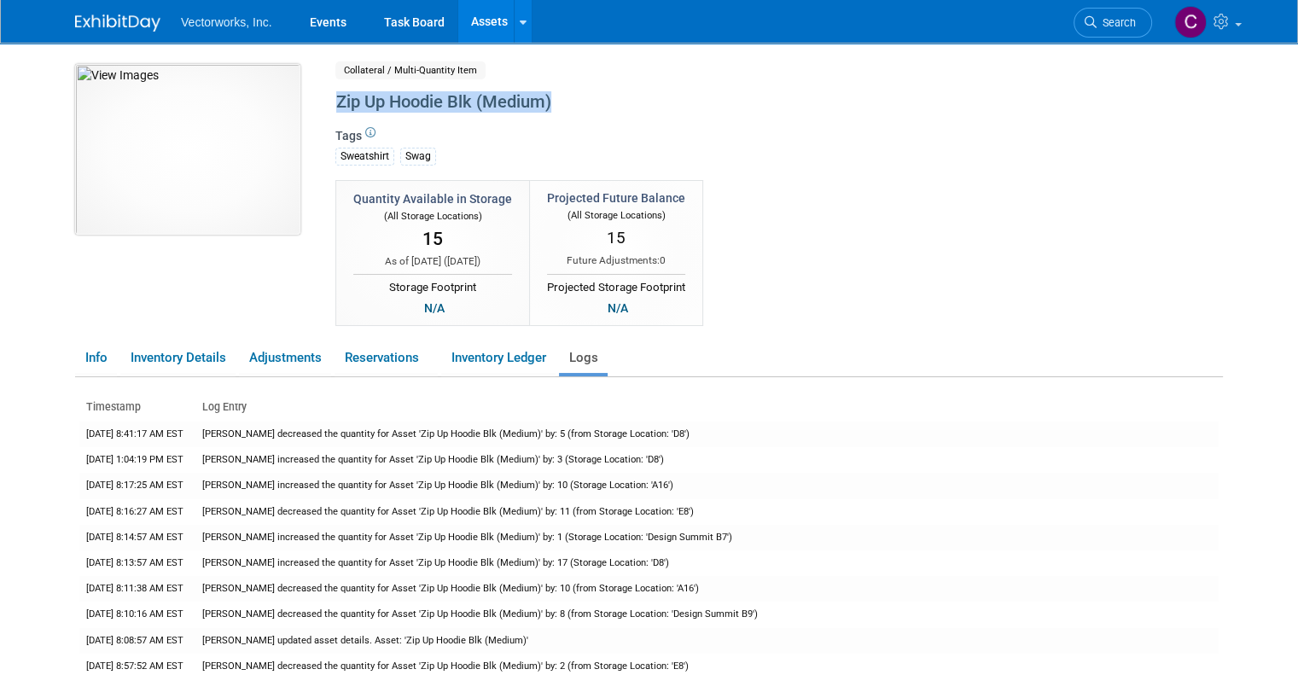
click at [246, 174] on img at bounding box center [187, 149] width 225 height 171
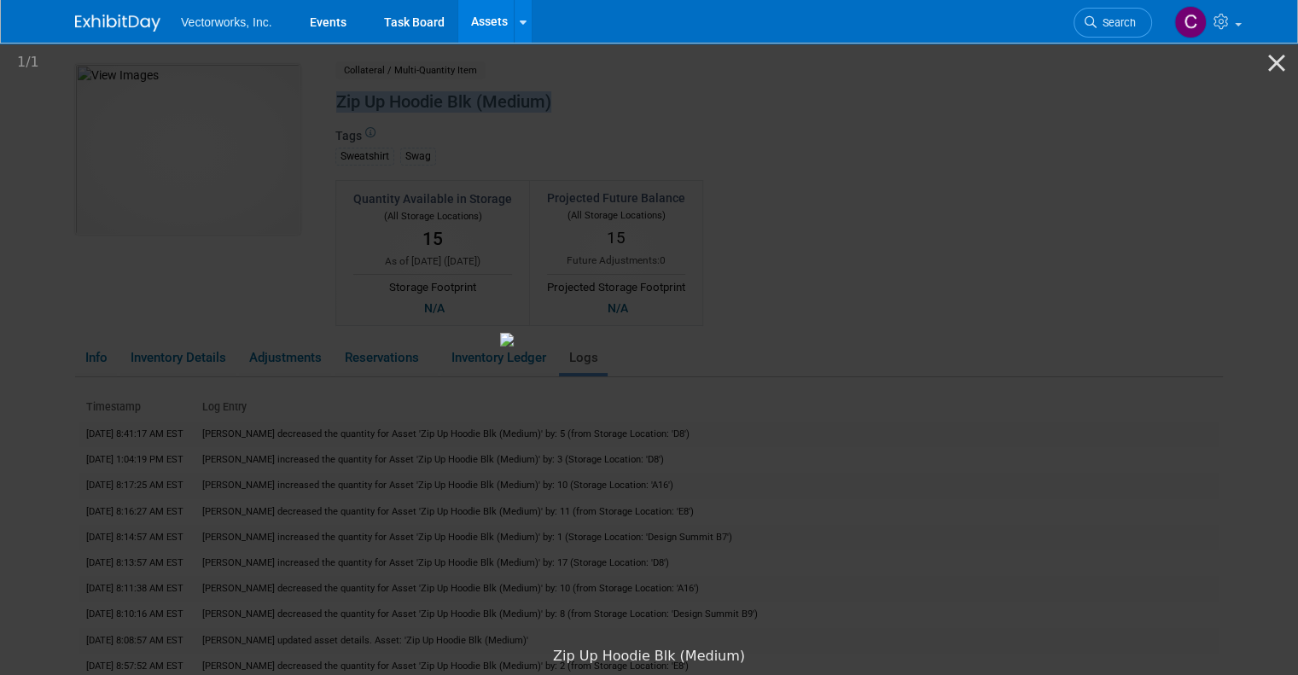
click at [1094, 197] on picture at bounding box center [649, 339] width 1298 height 598
click at [556, 646] on div "Zip Up Hoodie Blk (Medium)" at bounding box center [649, 656] width 1298 height 37
click at [316, 352] on picture at bounding box center [649, 339] width 1298 height 598
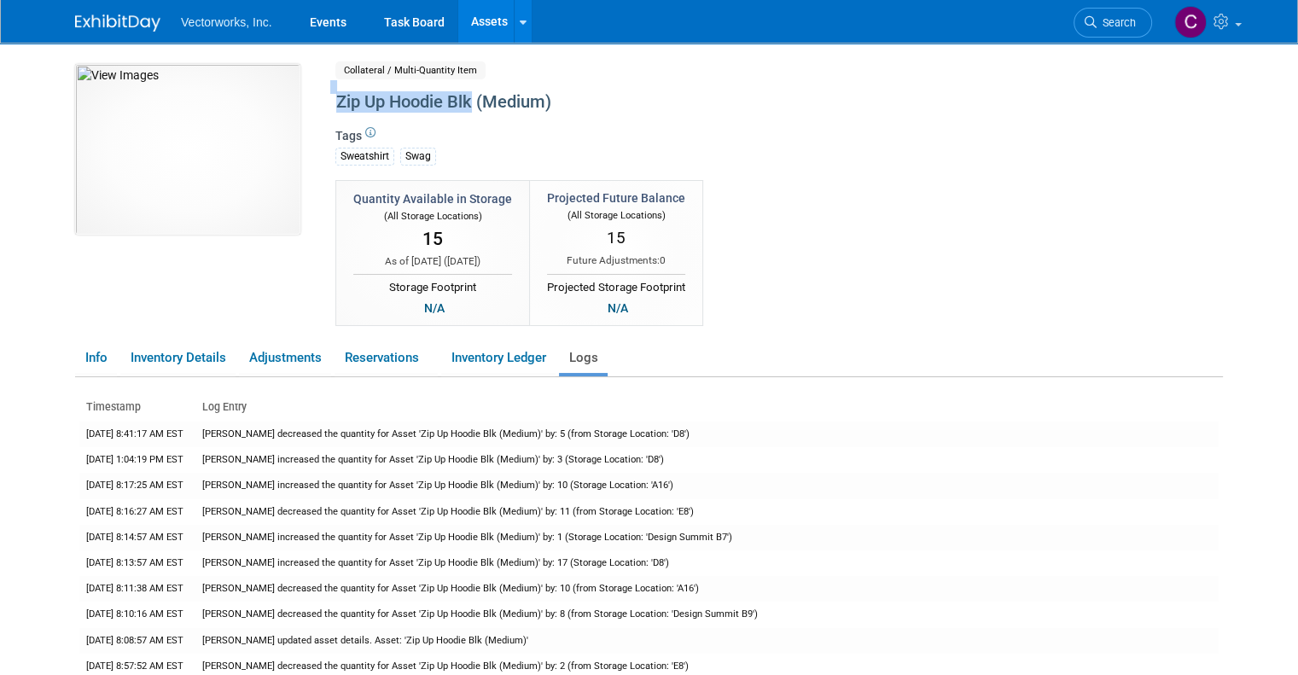
drag, startPoint x: 458, startPoint y: 108, endPoint x: 311, endPoint y: 91, distance: 148.6
click at [323, 91] on div "Zip Up Hoodie Blk (Medium)" at bounding box center [714, 103] width 783 height 44
copy div "Zip Up Hoodie Blk"
click at [330, 99] on div "Zip Up Hoodie Blk (Medium)" at bounding box center [711, 102] width 762 height 31
drag, startPoint x: 318, startPoint y: 99, endPoint x: 447, endPoint y: 104, distance: 129.8
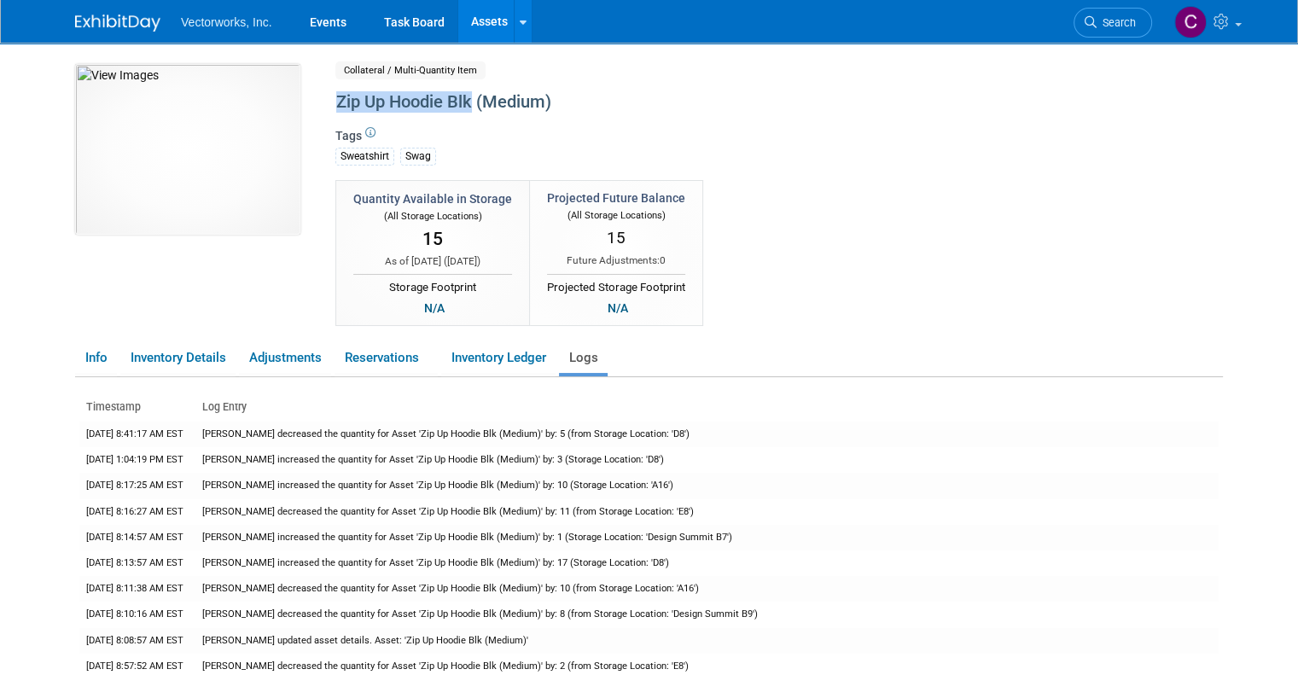
click at [447, 104] on div "Zip Up Hoodie Blk (Medium)" at bounding box center [711, 102] width 762 height 31
drag, startPoint x: 323, startPoint y: 96, endPoint x: 460, endPoint y: 111, distance: 138.3
click at [460, 111] on div "Zip Up Hoodie Blk (Medium)" at bounding box center [711, 102] width 762 height 31
copy div "Zip Up Hoodie Blk"
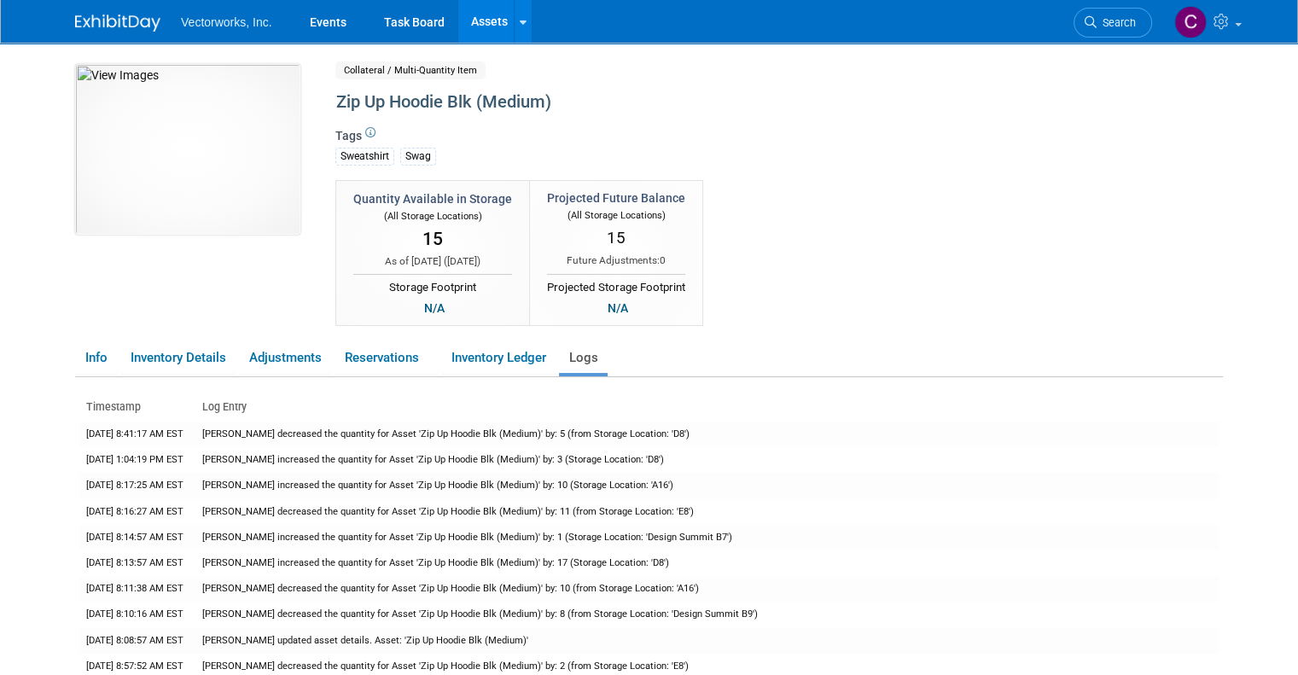
click at [997, 308] on div "Quantity Available in Storage (All Storage Locations) 15 As of today ( Sep 16, …" at bounding box center [714, 254] width 783 height 149
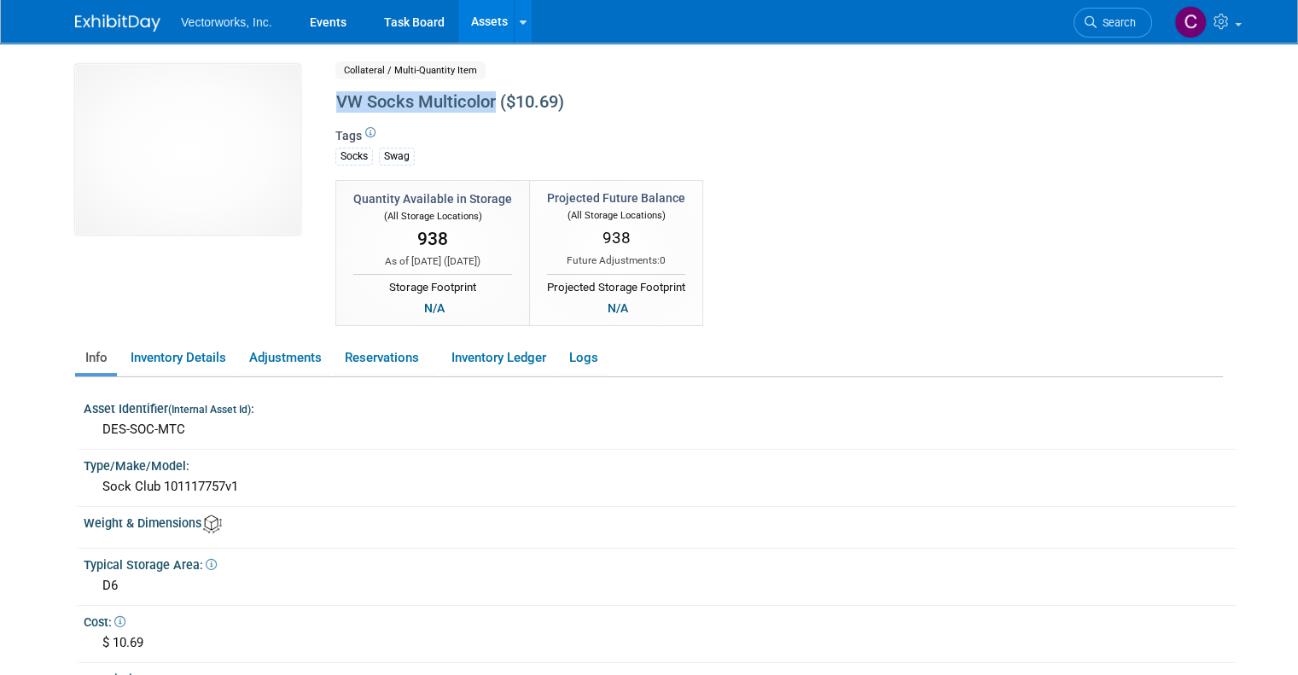
drag, startPoint x: 479, startPoint y: 101, endPoint x: 324, endPoint y: 95, distance: 154.6
click at [330, 95] on div "VW Socks Multicolor ($10.69)" at bounding box center [711, 102] width 762 height 31
copy div "VW Socks Multicolor"
click at [189, 151] on img at bounding box center [187, 149] width 225 height 171
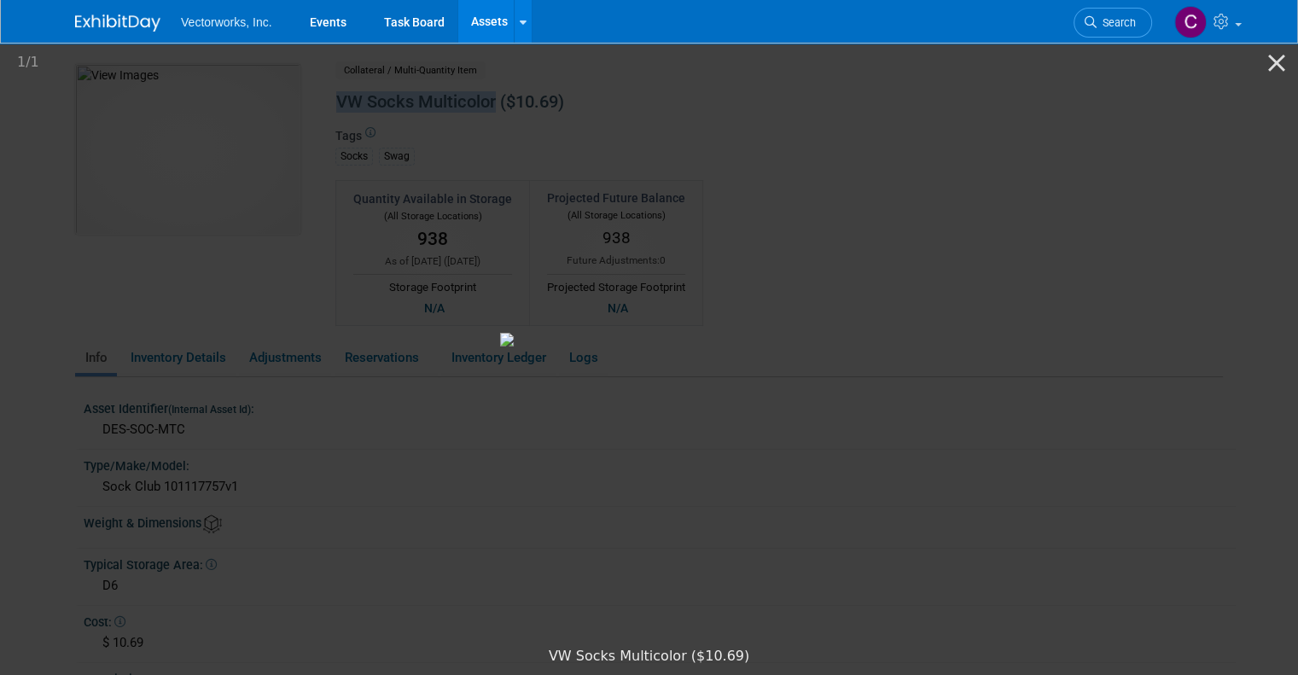
click at [777, 526] on picture at bounding box center [649, 339] width 1298 height 598
click at [471, 84] on picture at bounding box center [649, 339] width 1298 height 598
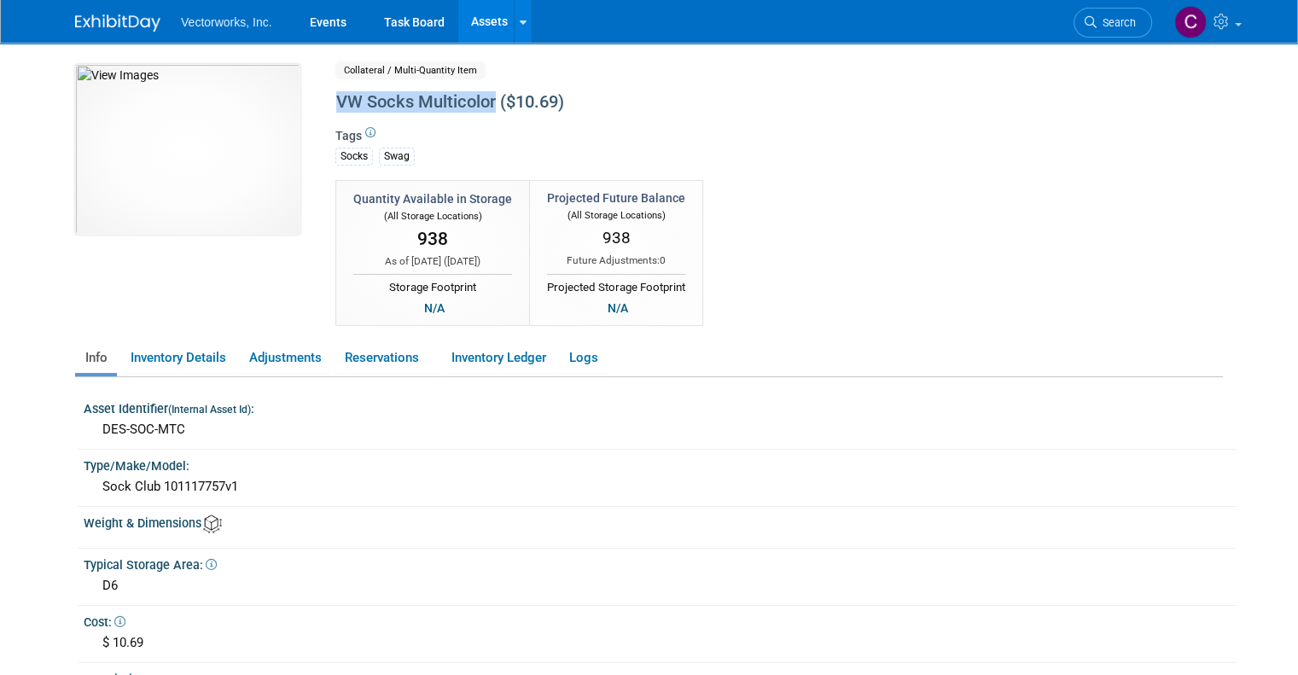
click at [481, 105] on div "VW Socks Multicolor ($10.69)" at bounding box center [711, 102] width 762 height 31
drag, startPoint x: 481, startPoint y: 105, endPoint x: 339, endPoint y: 95, distance: 142.1
click at [339, 95] on div "VW Socks Multicolor ($10.69)" at bounding box center [711, 102] width 762 height 31
click at [1004, 300] on div "Quantity Available in Storage (All Storage Locations) 938 As of [DATE] ( [DATE]…" at bounding box center [714, 254] width 783 height 149
click at [107, 17] on img at bounding box center [117, 23] width 85 height 17
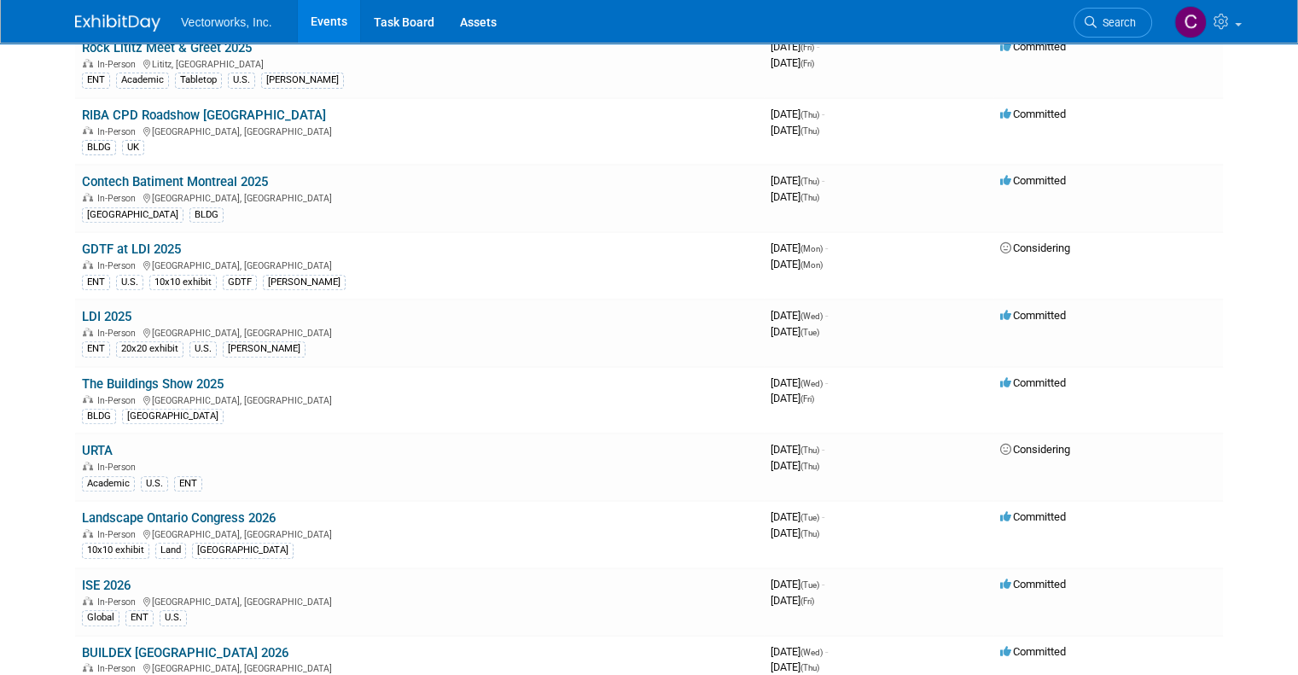
scroll to position [593, 0]
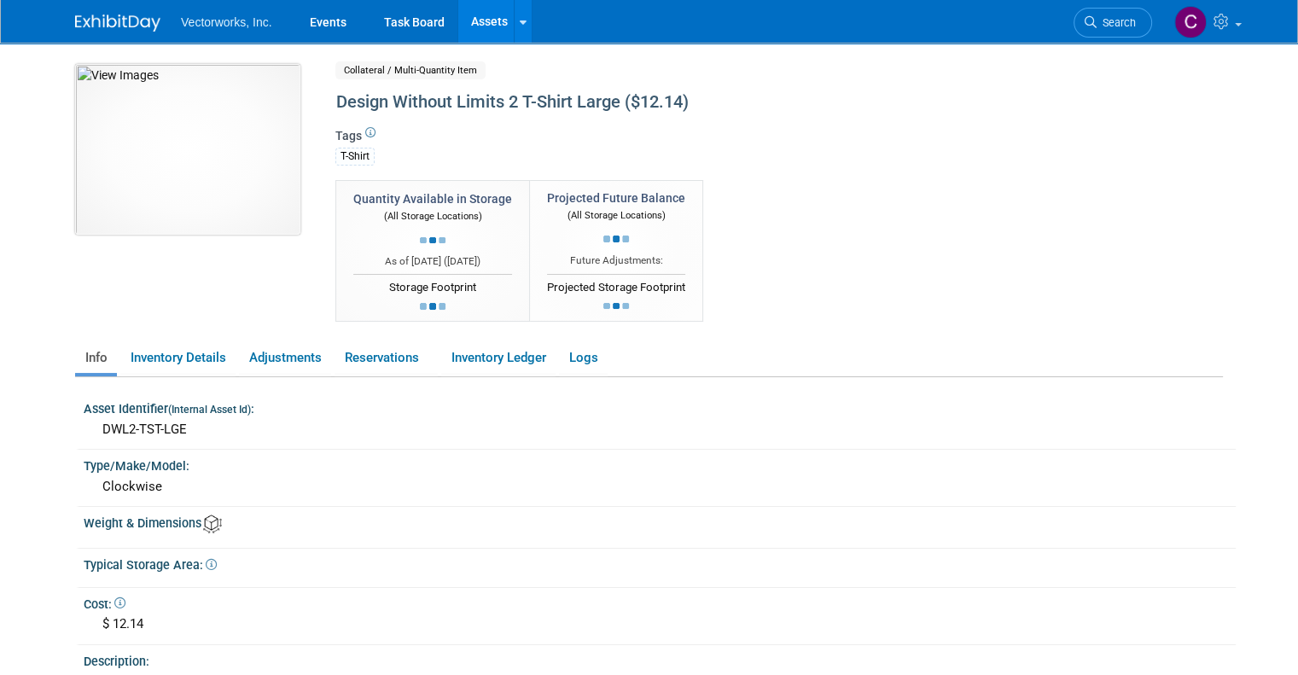
click at [208, 160] on img at bounding box center [187, 149] width 225 height 171
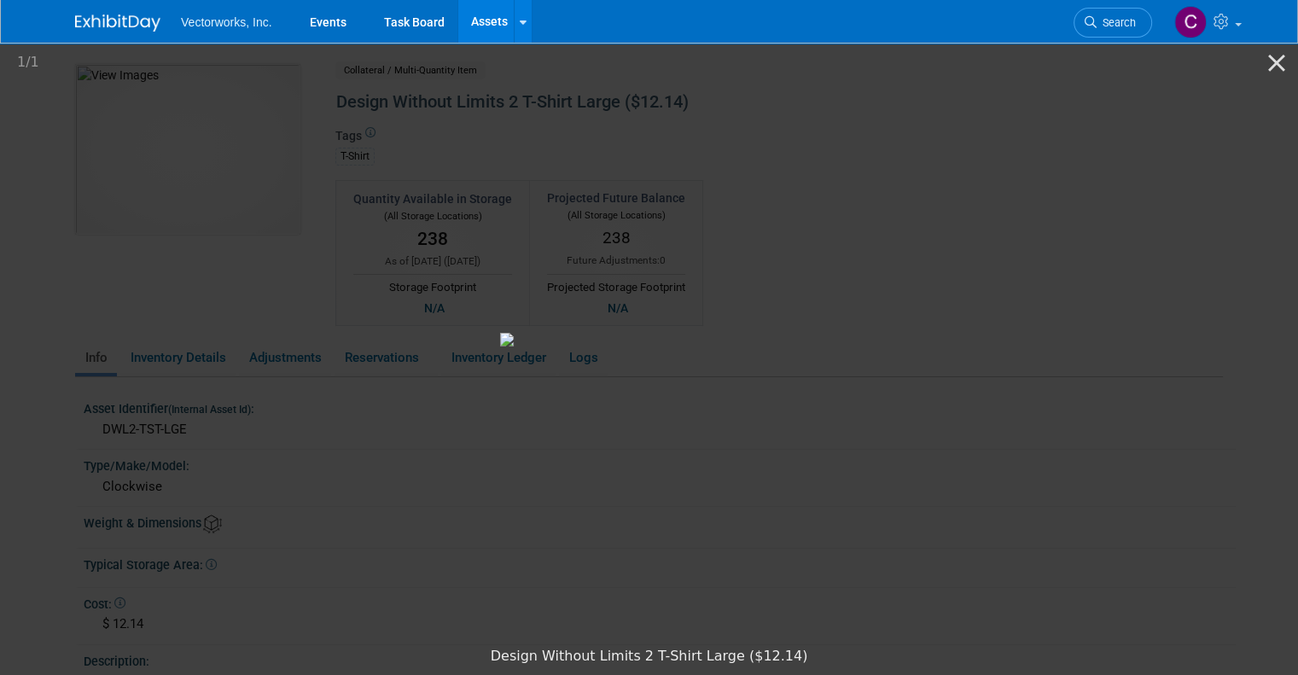
click at [1123, 486] on picture at bounding box center [649, 339] width 1298 height 598
click at [1271, 74] on button "Close gallery" at bounding box center [1276, 63] width 43 height 40
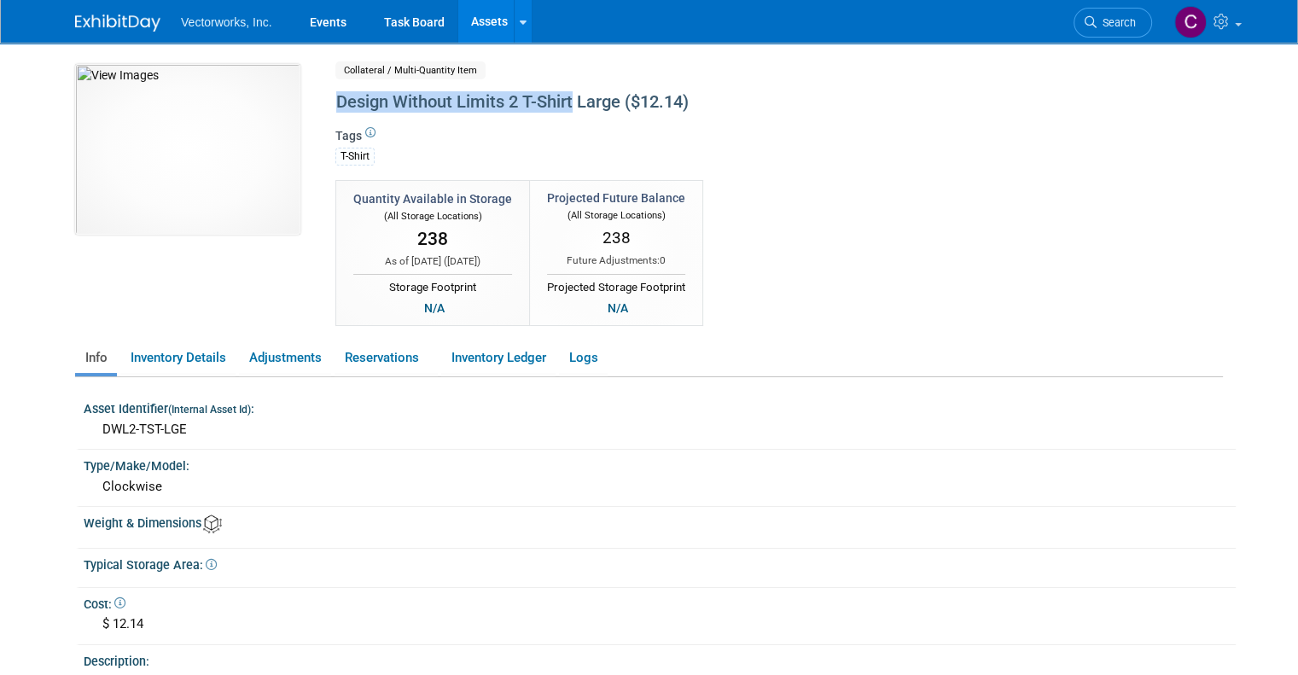
drag, startPoint x: 560, startPoint y: 104, endPoint x: 317, endPoint y: 105, distance: 243.2
click at [330, 105] on div "Design Without Limits 2 T-Shirt Large ($12.14)" at bounding box center [711, 102] width 762 height 31
copy div "Design Without Limits 2 T-Shirt"
click at [1003, 271] on div "Quantity Available in Storage (All Storage Locations) 238 As of today ( Sep 16,…" at bounding box center [714, 254] width 783 height 149
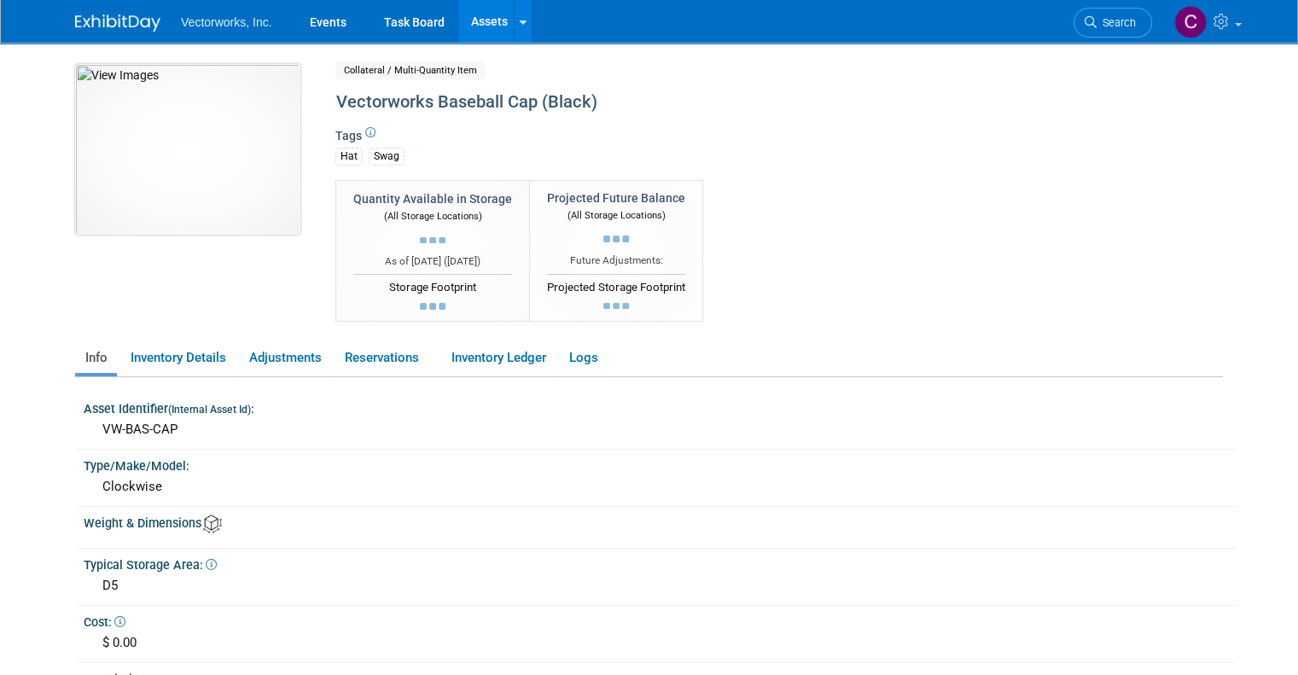
click at [218, 163] on img at bounding box center [187, 149] width 225 height 171
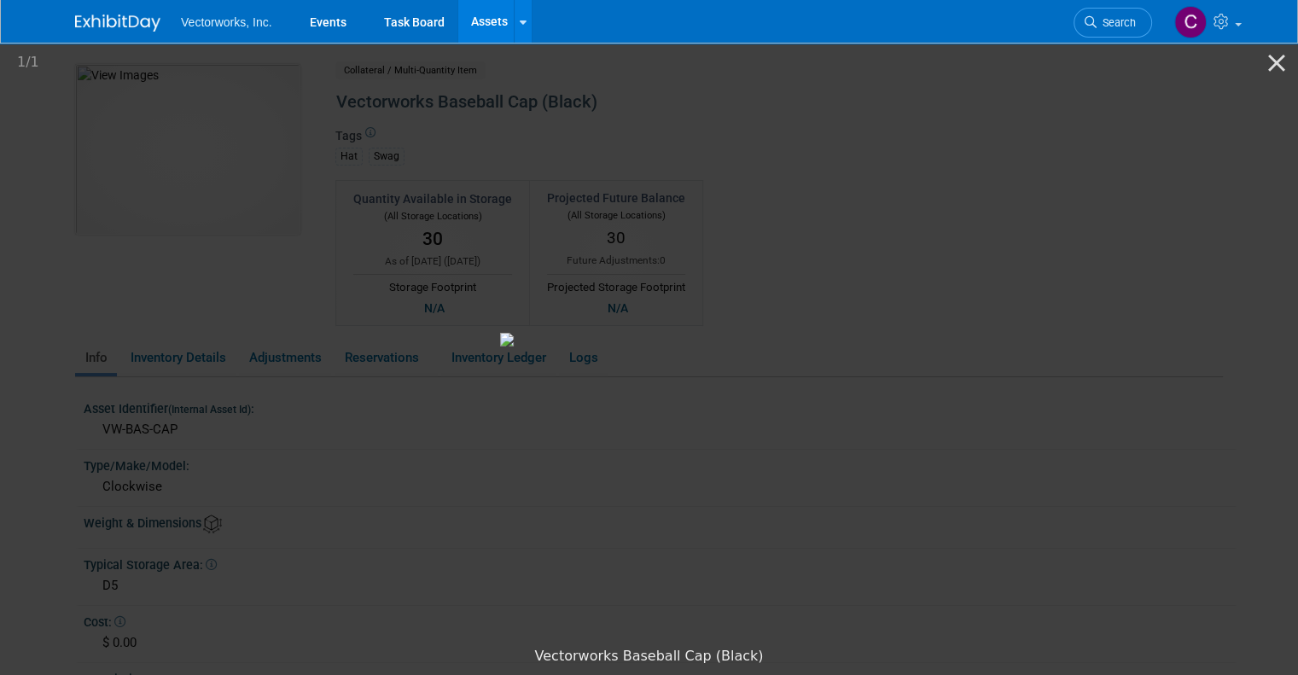
click at [919, 530] on picture at bounding box center [649, 339] width 1298 height 598
click at [1063, 102] on picture at bounding box center [649, 339] width 1298 height 598
click at [1290, 61] on button "Close gallery" at bounding box center [1276, 63] width 43 height 40
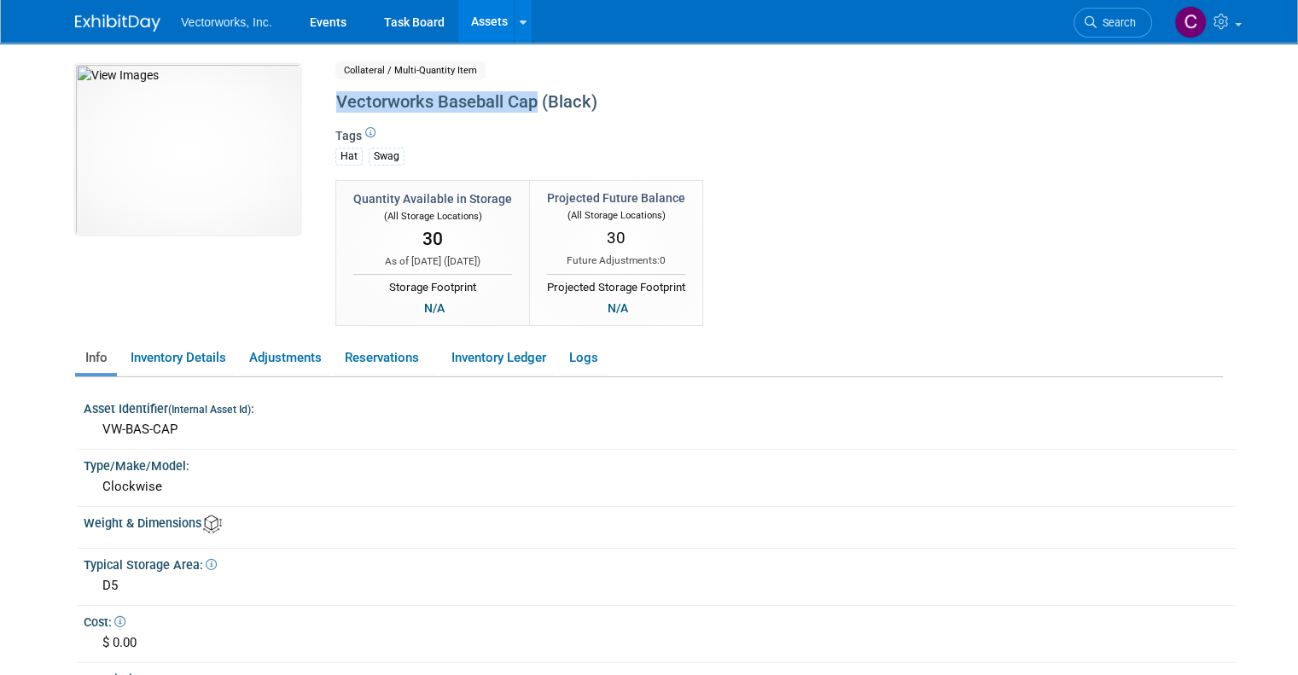
drag, startPoint x: 521, startPoint y: 106, endPoint x: 323, endPoint y: 95, distance: 199.2
click at [330, 95] on div "Vectorworks Baseball Cap (Black)" at bounding box center [711, 102] width 762 height 31
copy div "Vectorworks Baseball Cap"
click at [971, 236] on div "Quantity Available in Storage (All Storage Locations) 30 As of today ( Sep 16, …" at bounding box center [714, 254] width 783 height 149
click at [189, 98] on img at bounding box center [187, 149] width 225 height 171
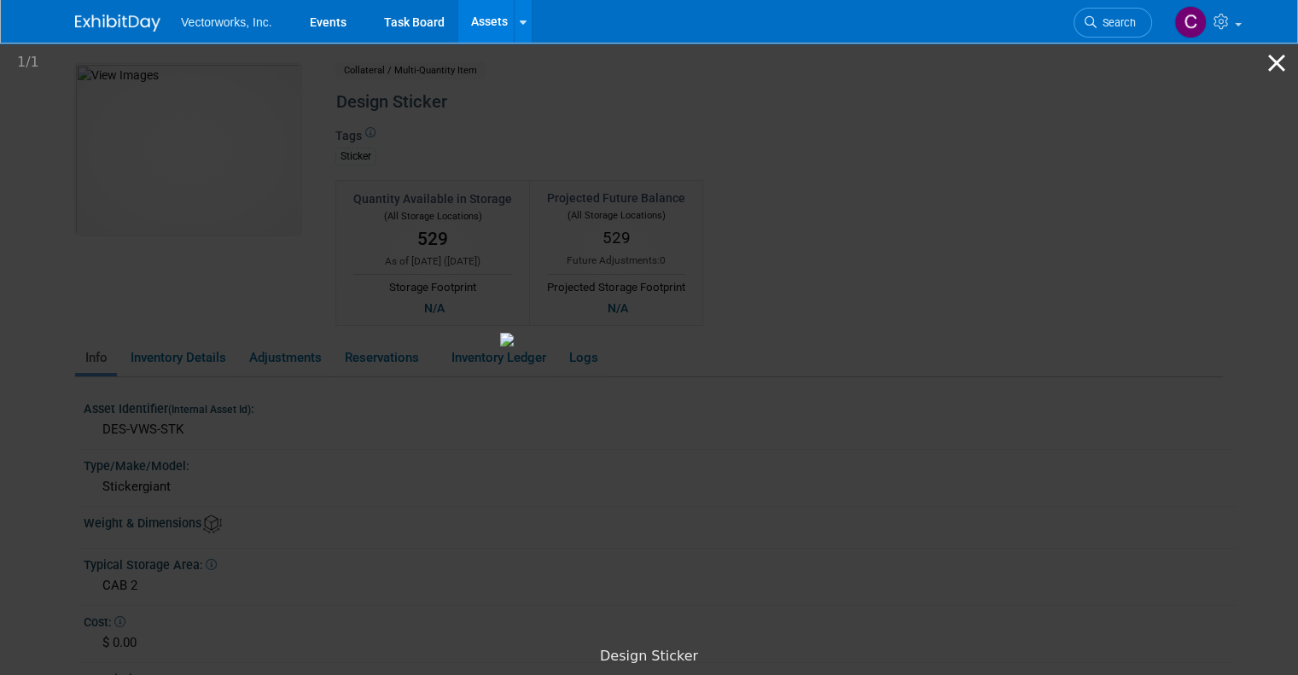
click at [1272, 56] on button "Close gallery" at bounding box center [1276, 63] width 43 height 40
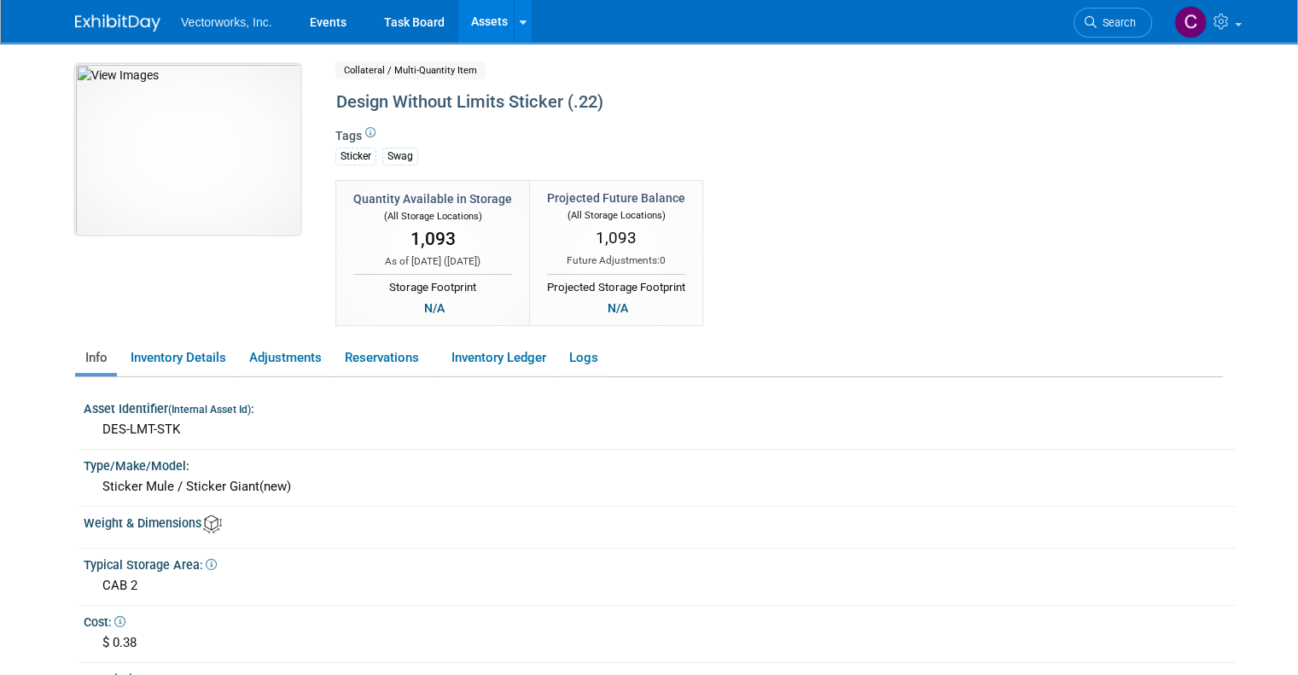
click at [212, 190] on img at bounding box center [187, 149] width 225 height 171
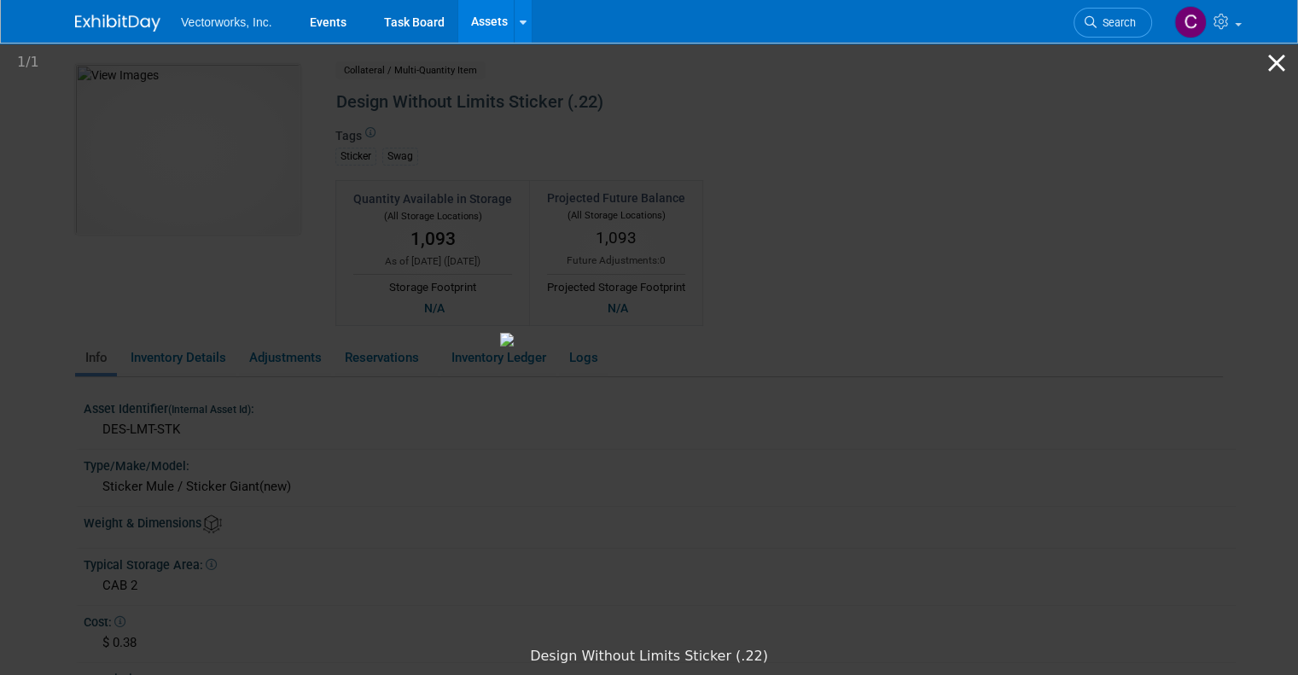
click at [1269, 62] on button "Close gallery" at bounding box center [1276, 63] width 43 height 40
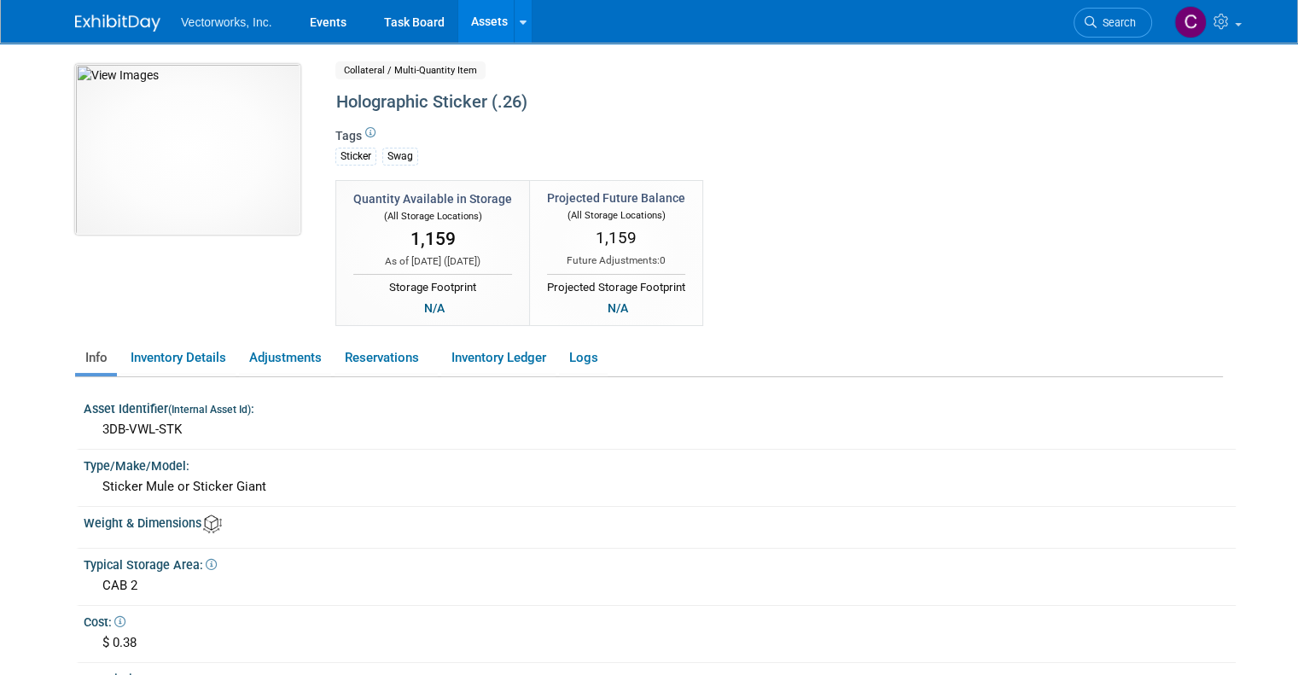
click at [113, 180] on img at bounding box center [187, 149] width 225 height 171
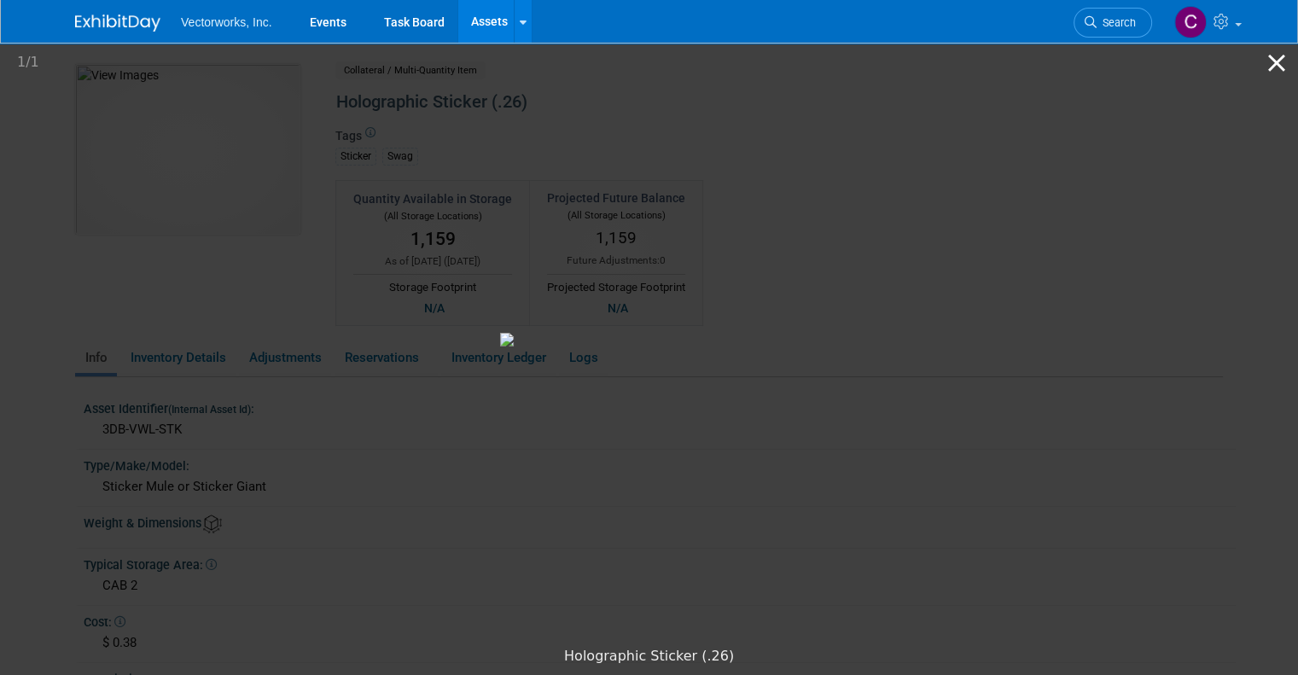
click at [1269, 67] on button "Close gallery" at bounding box center [1276, 63] width 43 height 40
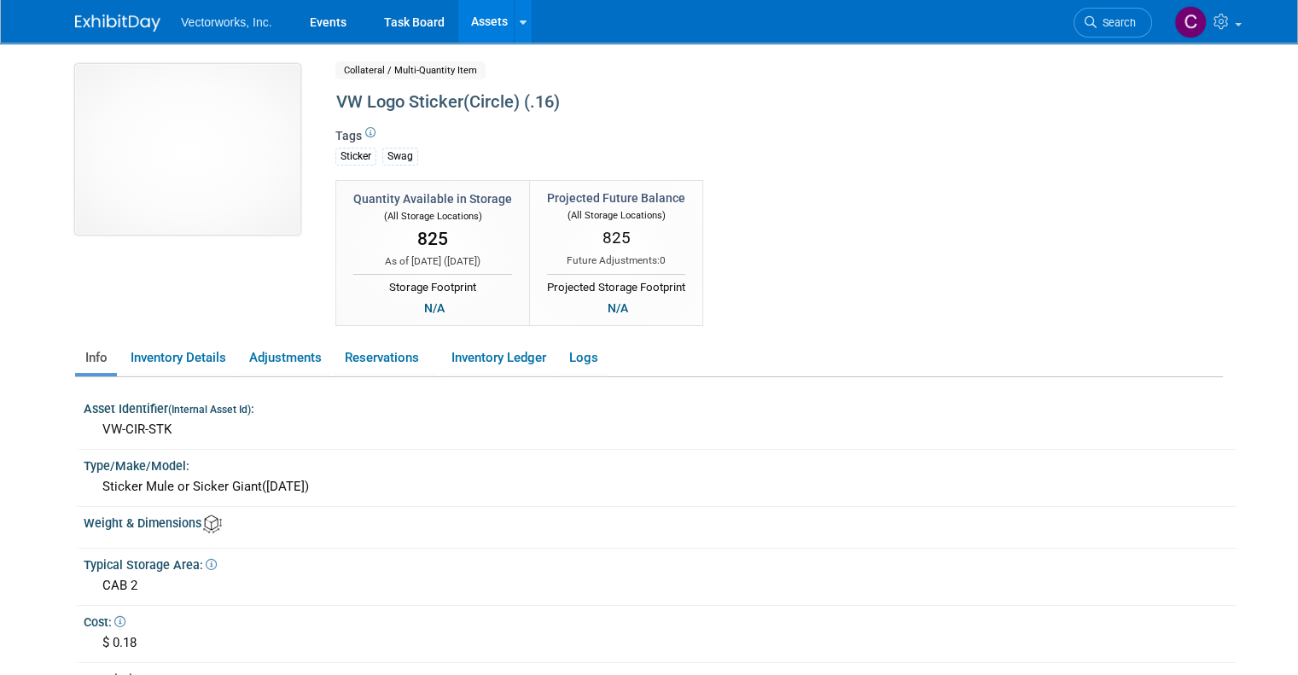
click at [211, 158] on img at bounding box center [187, 149] width 225 height 171
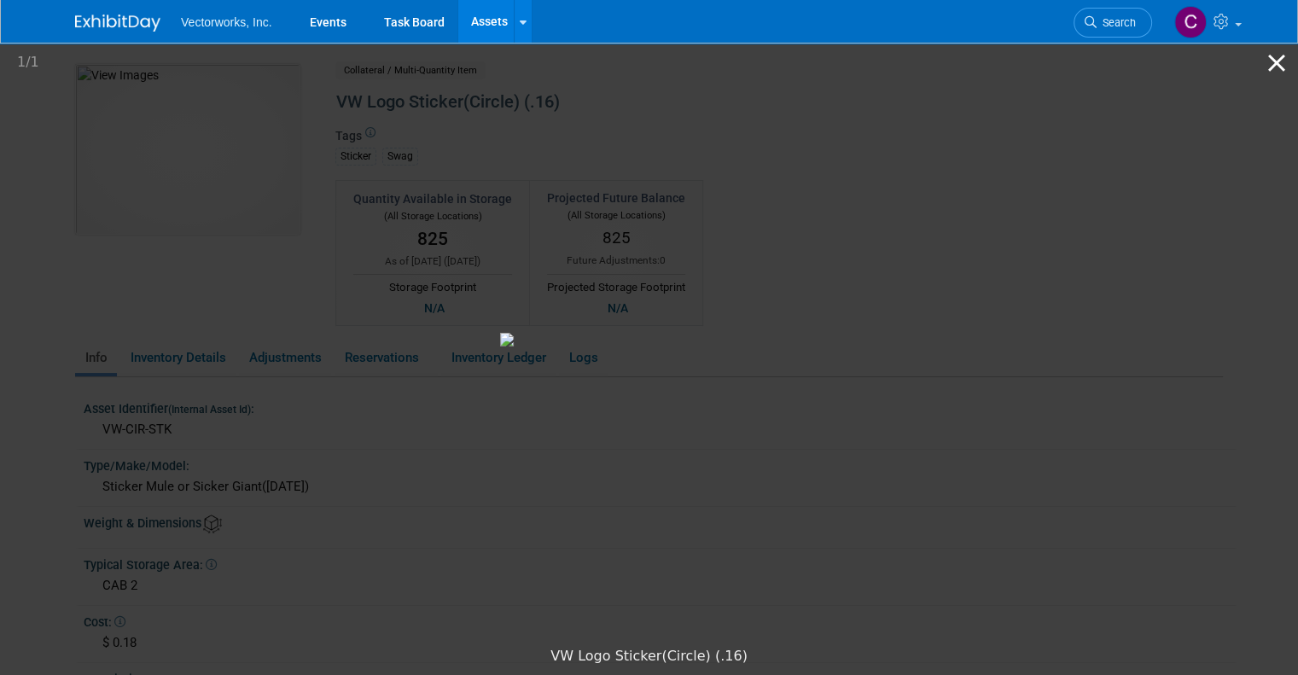
click at [1283, 81] on button "Close gallery" at bounding box center [1276, 63] width 43 height 40
